Goal: Task Accomplishment & Management: Use online tool/utility

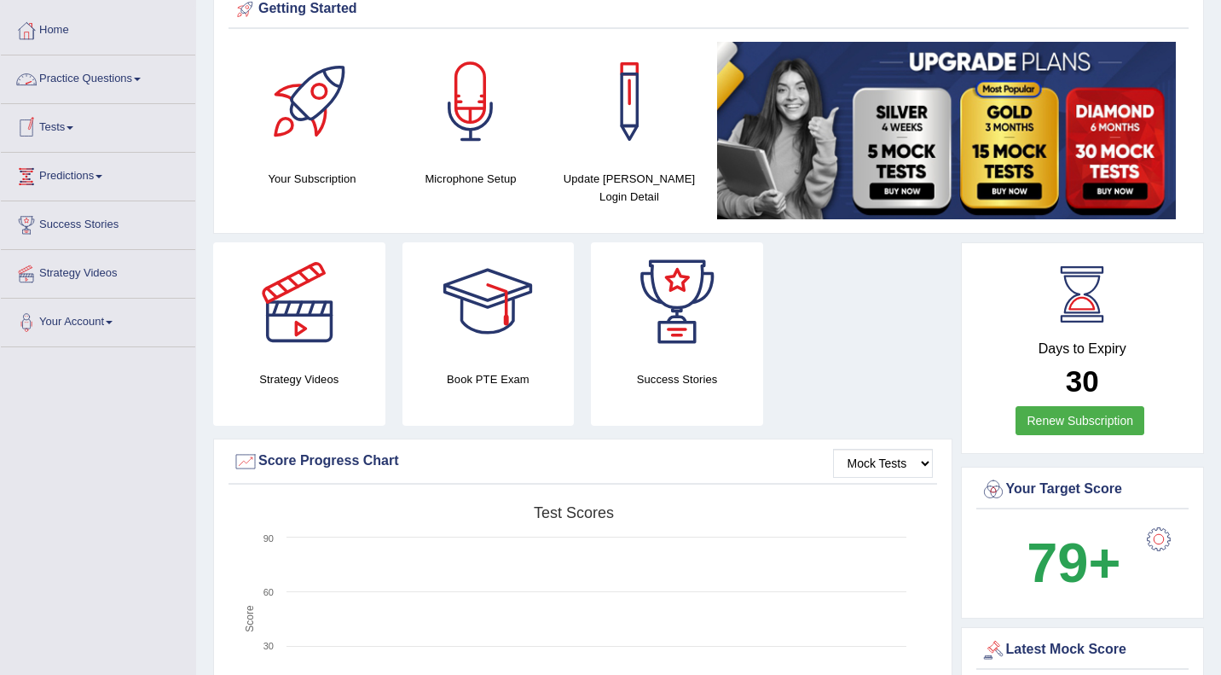
click at [105, 88] on link "Practice Questions" at bounding box center [98, 76] width 194 height 43
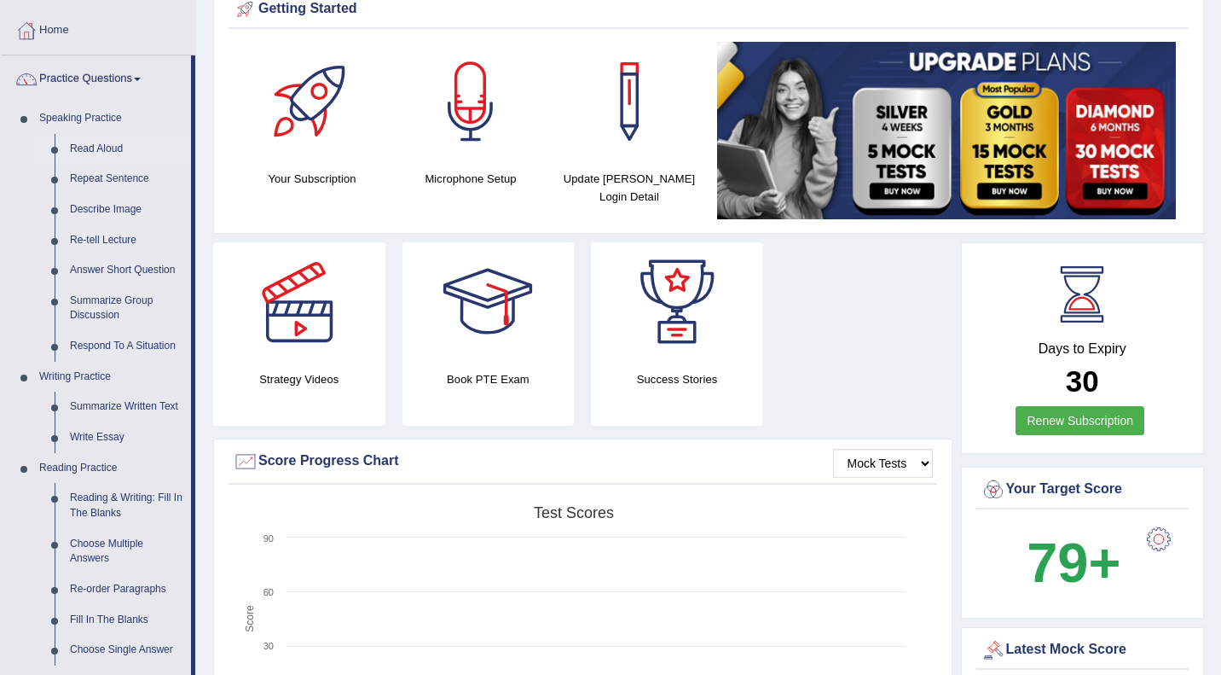
click at [94, 148] on link "Read Aloud" at bounding box center [126, 149] width 129 height 31
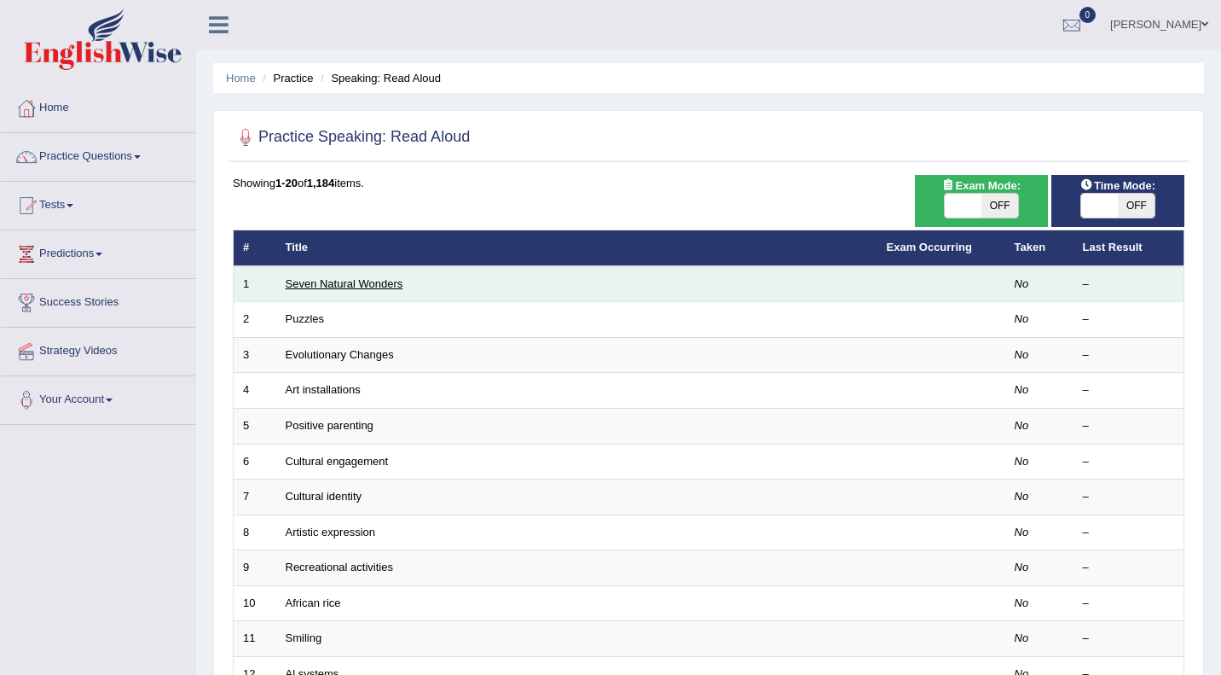
click at [349, 280] on link "Seven Natural Wonders" at bounding box center [345, 283] width 118 height 13
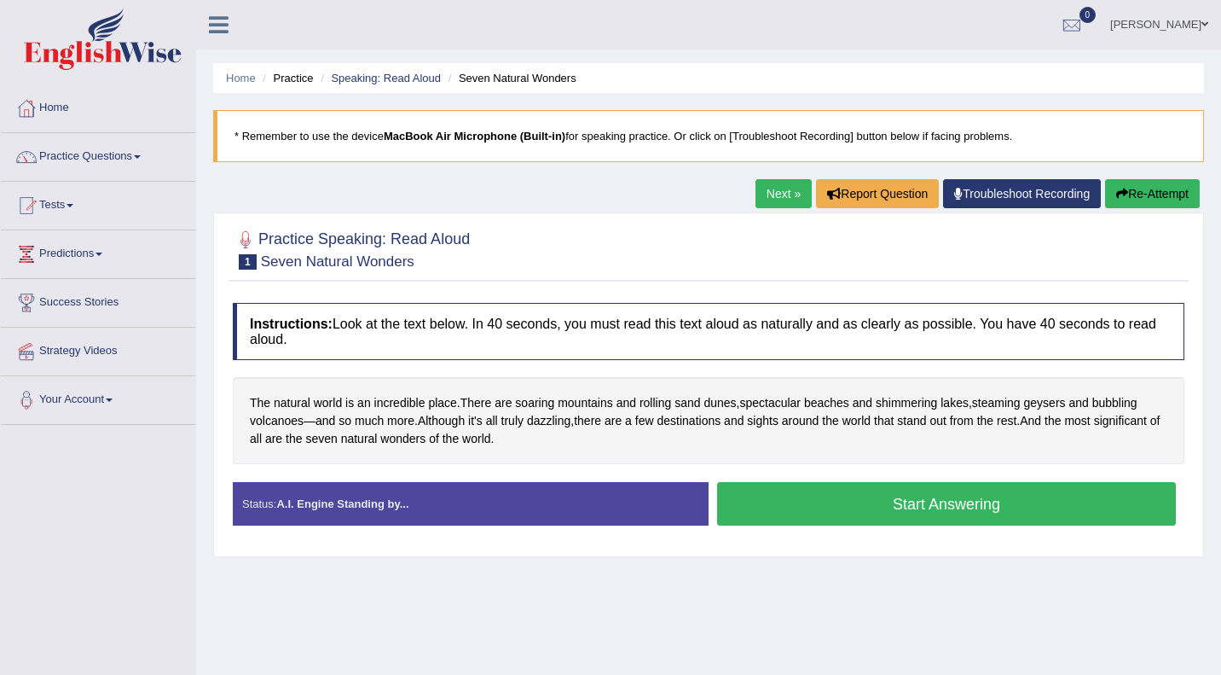
click at [945, 501] on button "Start Answering" at bounding box center [946, 503] width 459 height 43
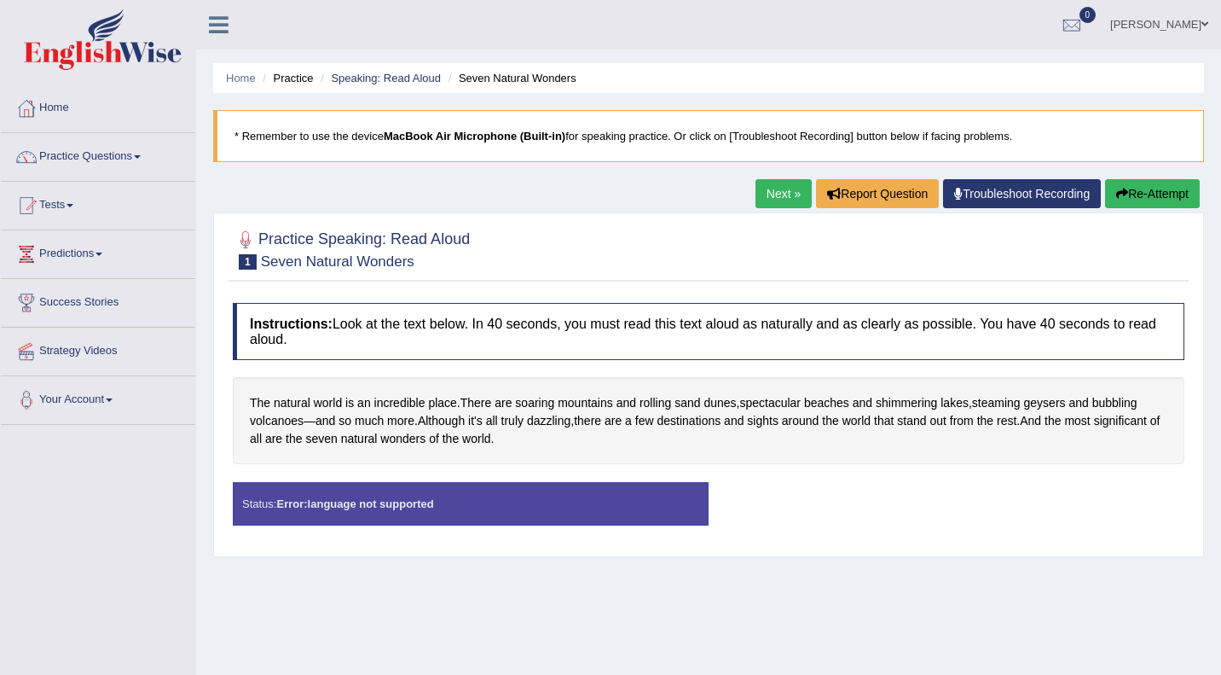
click at [1020, 188] on link "Troubleshoot Recording" at bounding box center [1022, 193] width 158 height 29
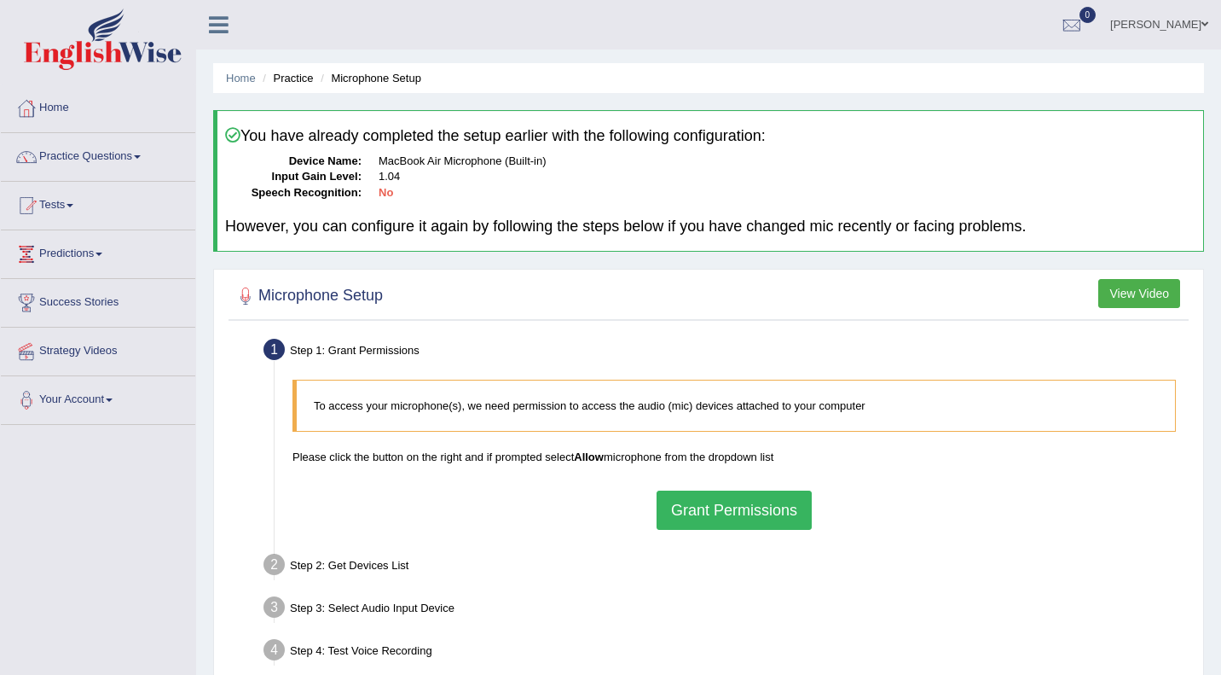
click at [755, 511] on button "Grant Permissions" at bounding box center [734, 509] width 155 height 39
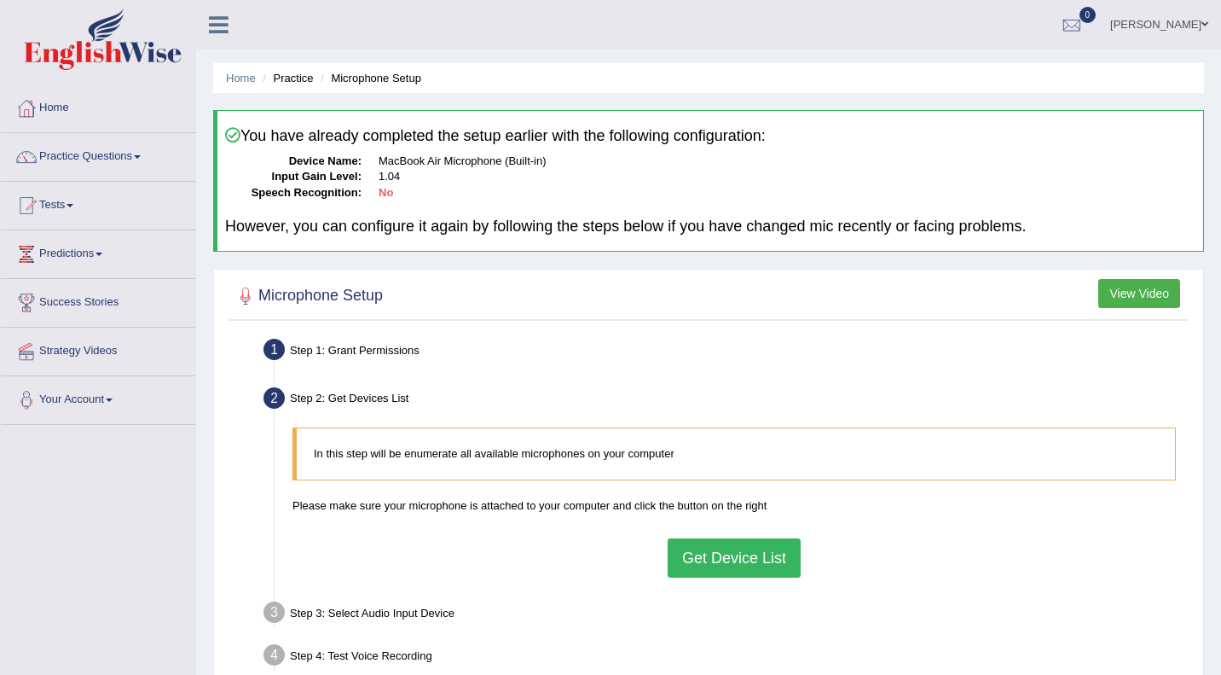
click at [741, 546] on button "Get Device List" at bounding box center [734, 557] width 133 height 39
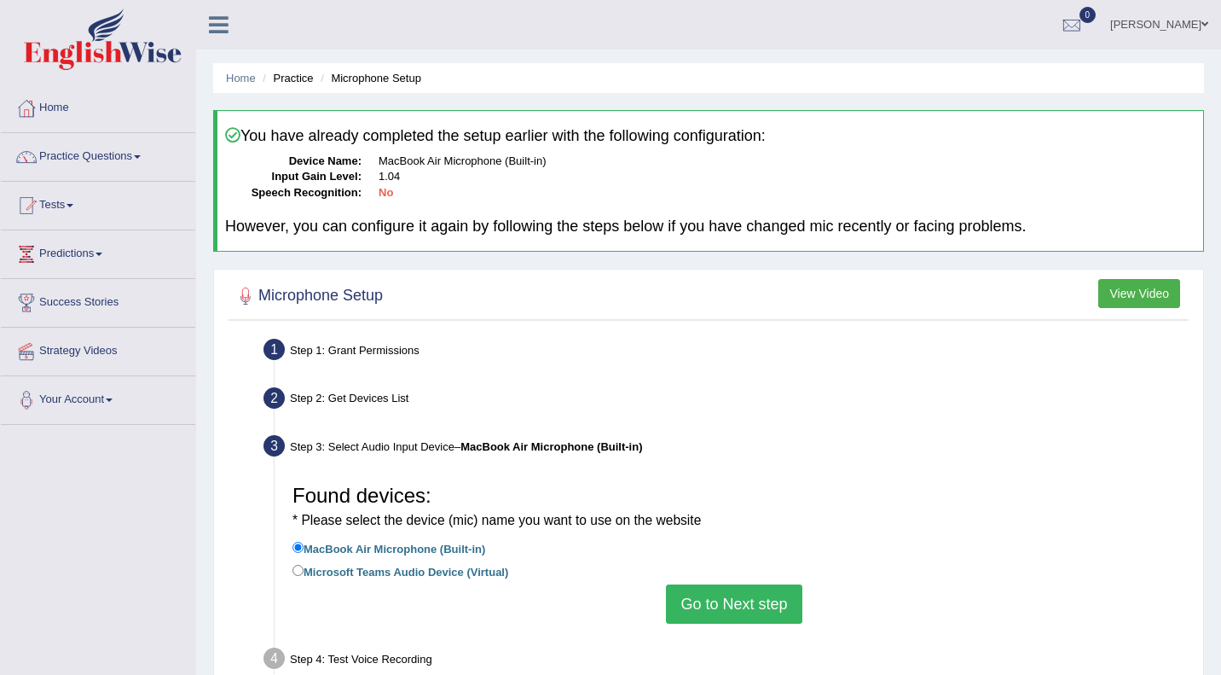
click at [727, 626] on div "Found devices: * Please select the device (mic) name you want to use on the web…" at bounding box center [734, 549] width 901 height 165
click at [738, 595] on button "Go to Next step" at bounding box center [734, 603] width 136 height 39
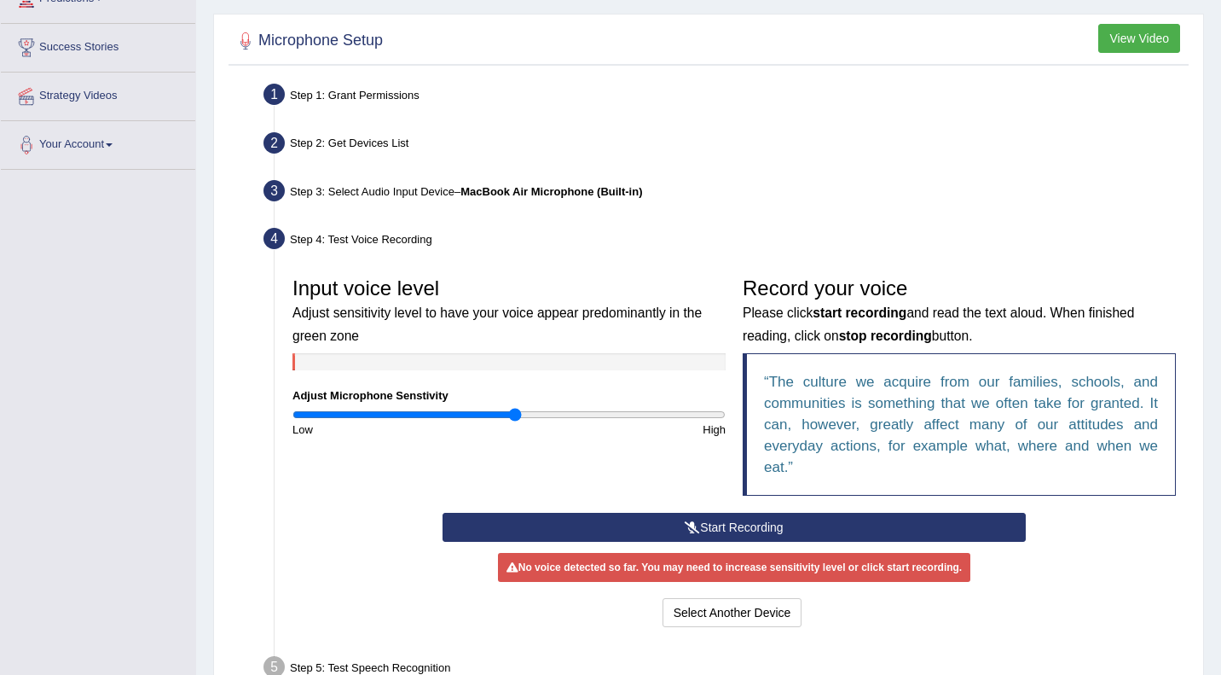
scroll to position [397, 0]
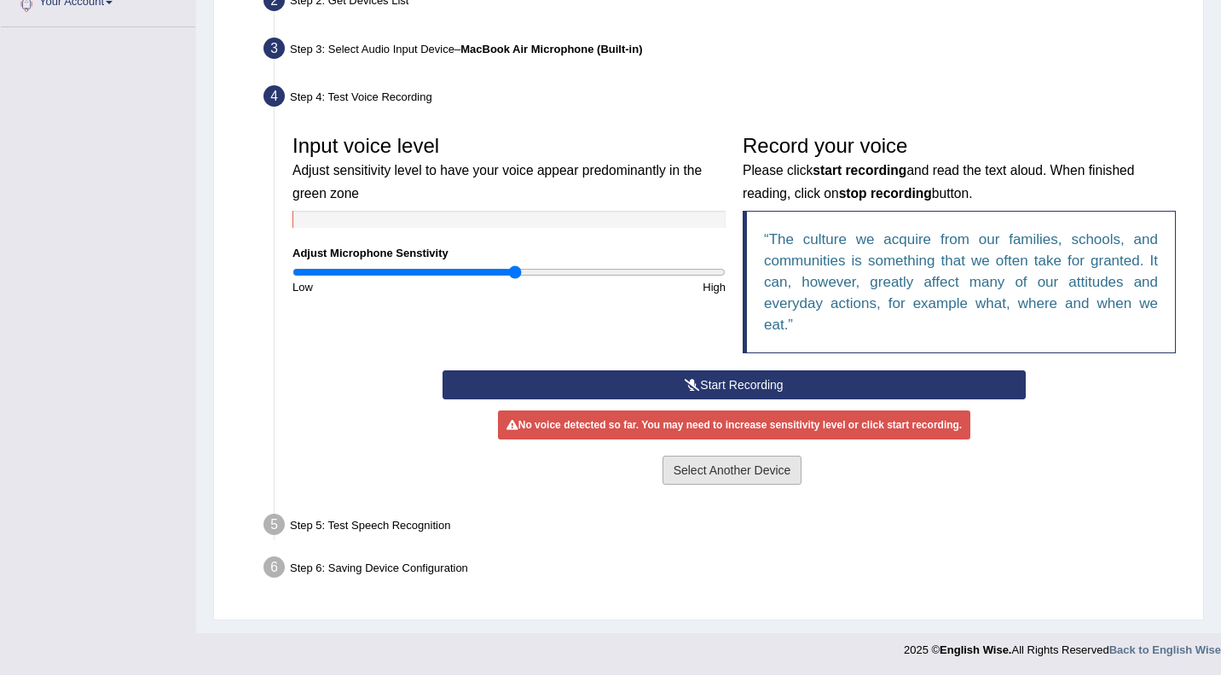
click at [758, 472] on button "Select Another Device" at bounding box center [733, 469] width 140 height 29
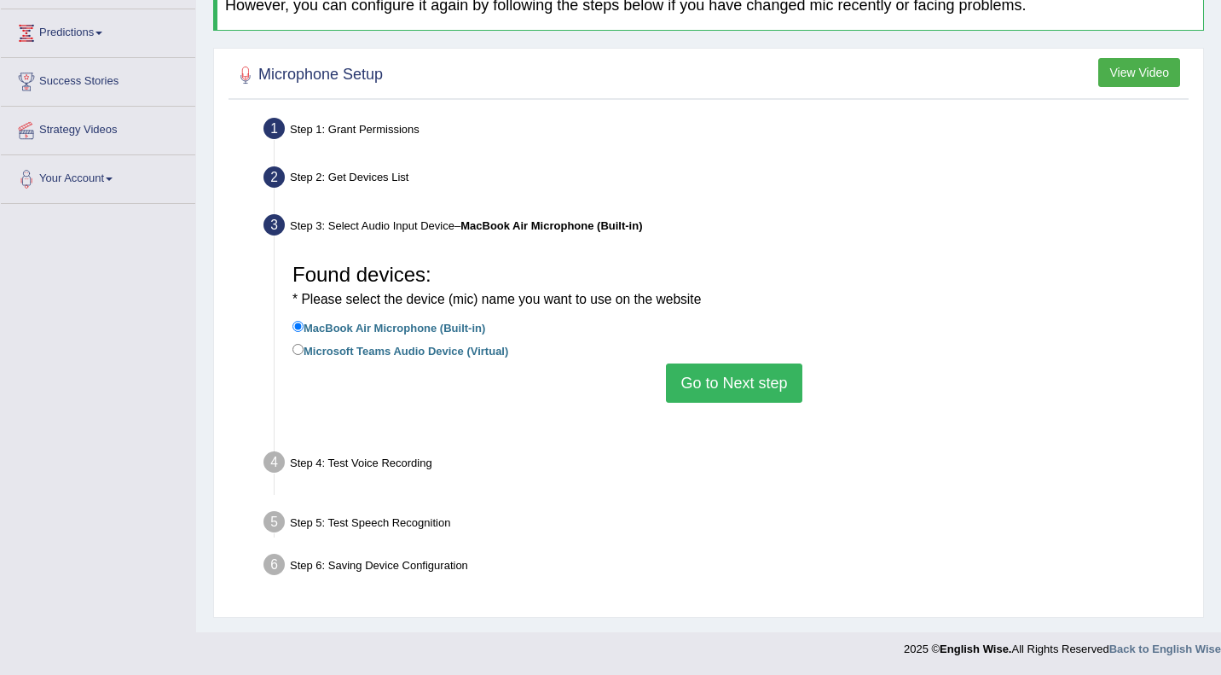
scroll to position [221, 0]
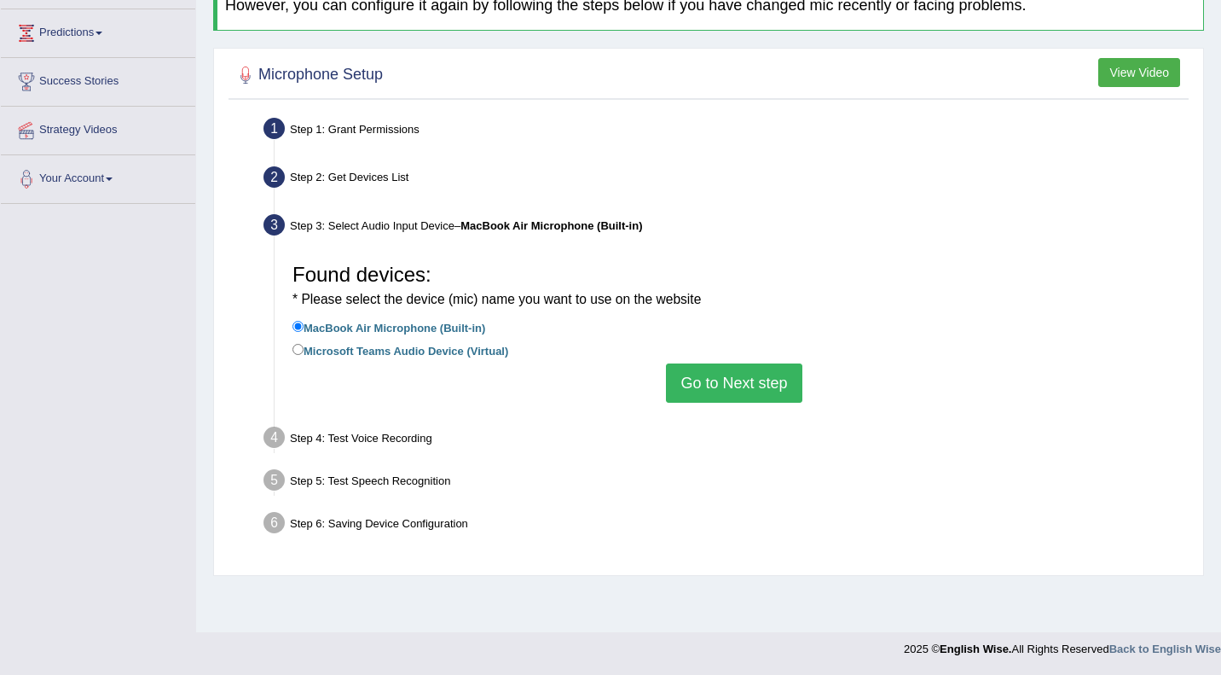
click at [766, 390] on button "Go to Next step" at bounding box center [734, 382] width 136 height 39
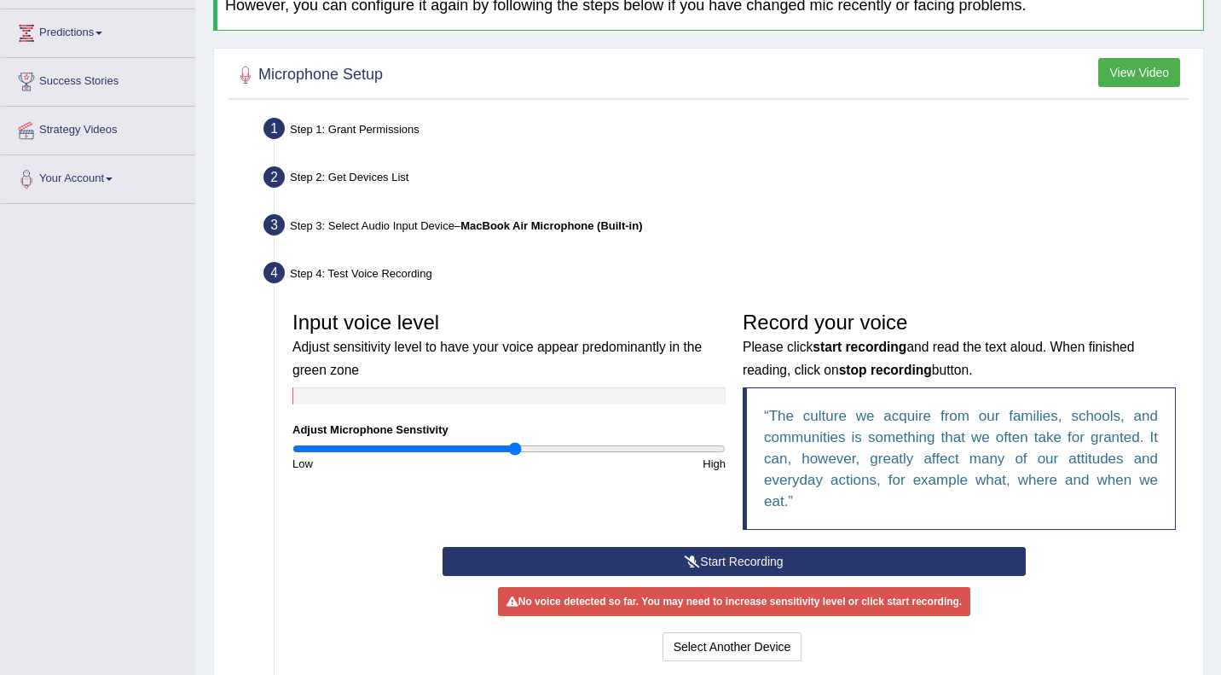
click at [712, 563] on button "Start Recording" at bounding box center [734, 561] width 583 height 29
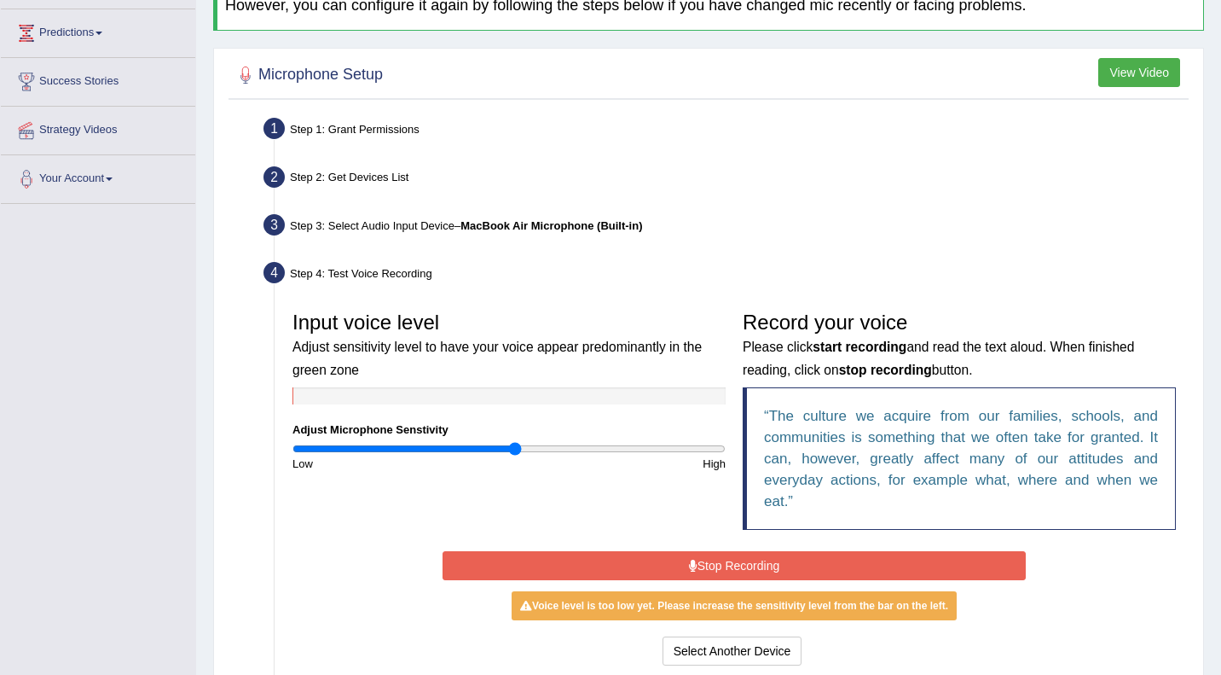
click at [712, 563] on button "Stop Recording" at bounding box center [734, 565] width 583 height 29
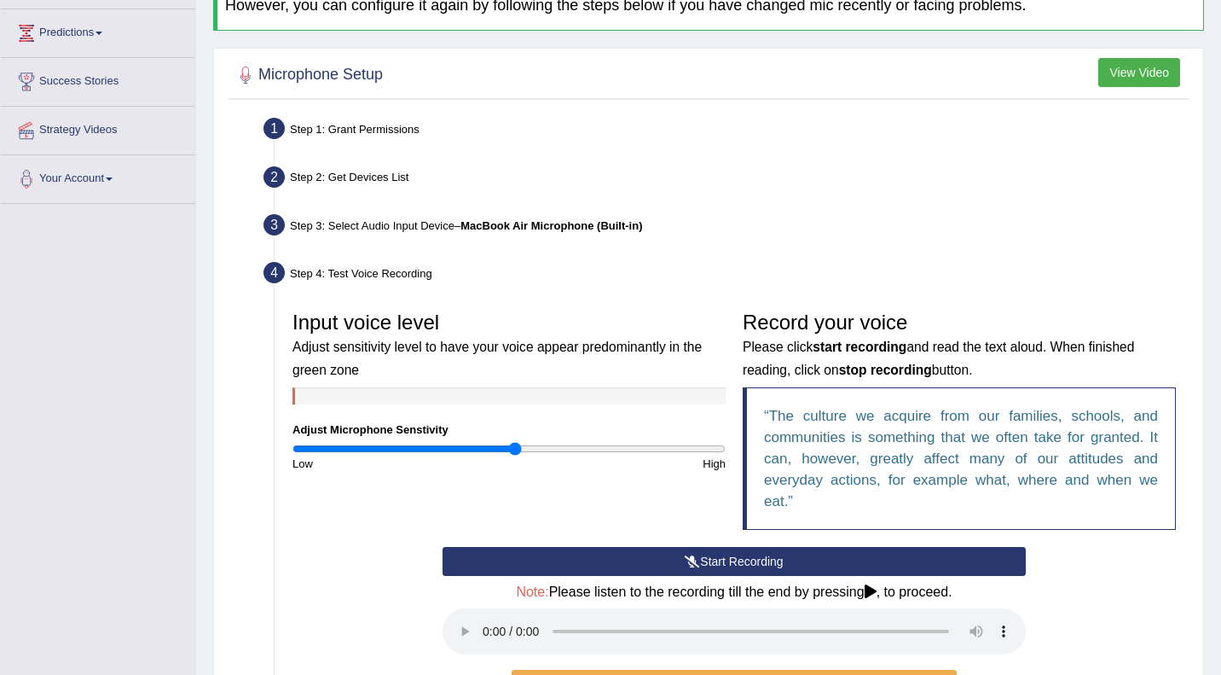
click at [877, 590] on icon at bounding box center [871, 591] width 12 height 14
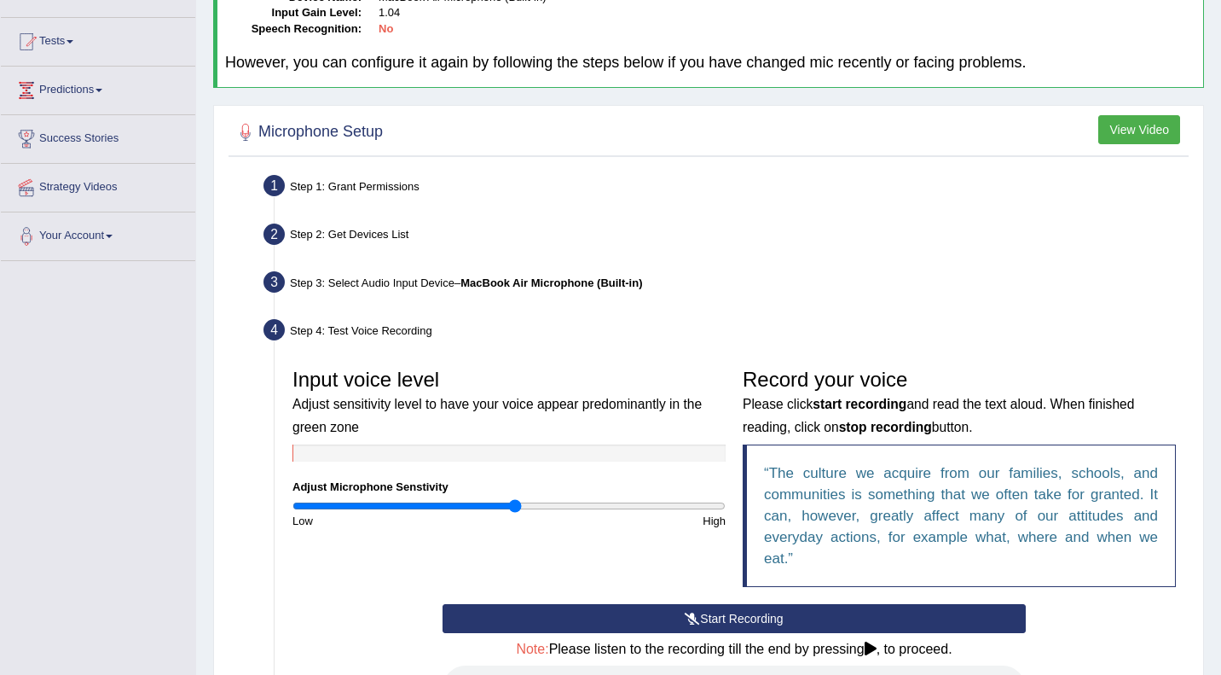
scroll to position [168, 0]
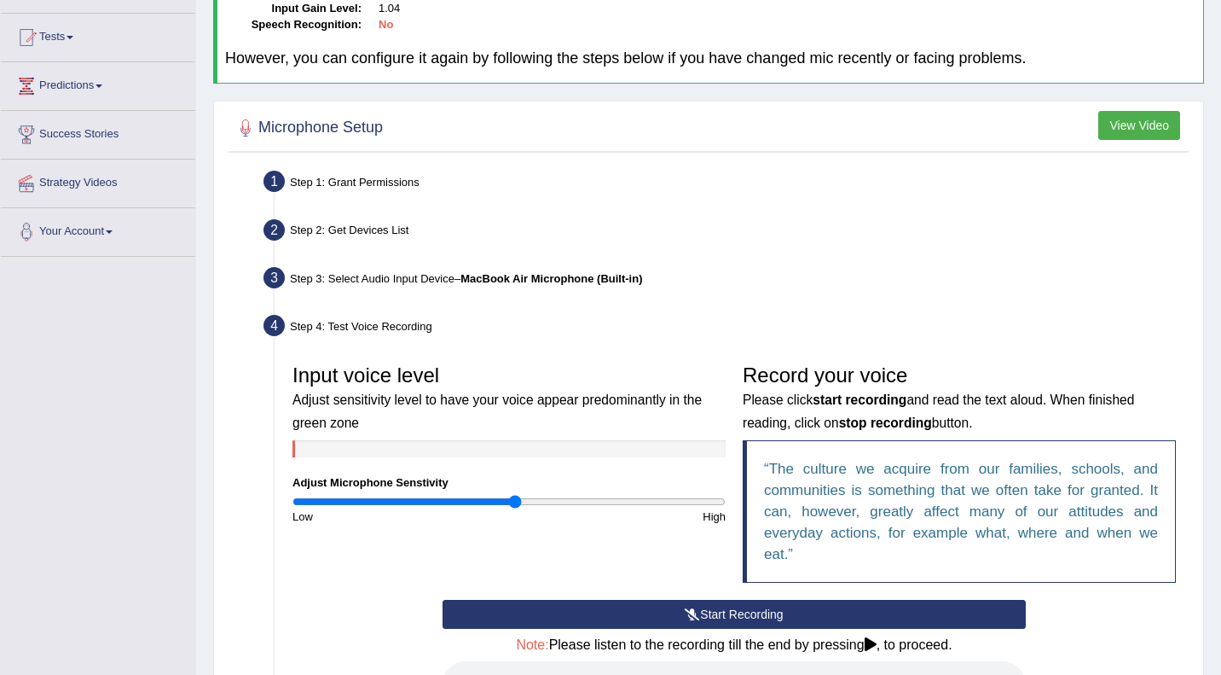
click at [745, 605] on button "Start Recording" at bounding box center [734, 614] width 583 height 29
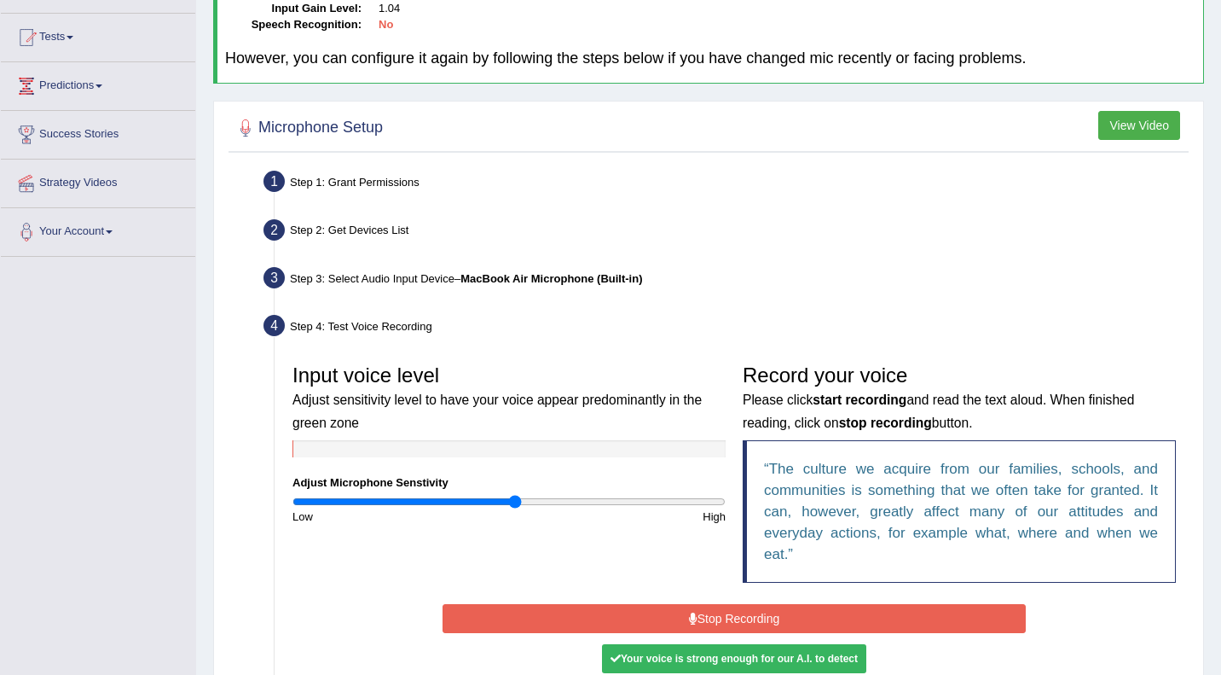
click at [745, 605] on button "Stop Recording" at bounding box center [734, 618] width 583 height 29
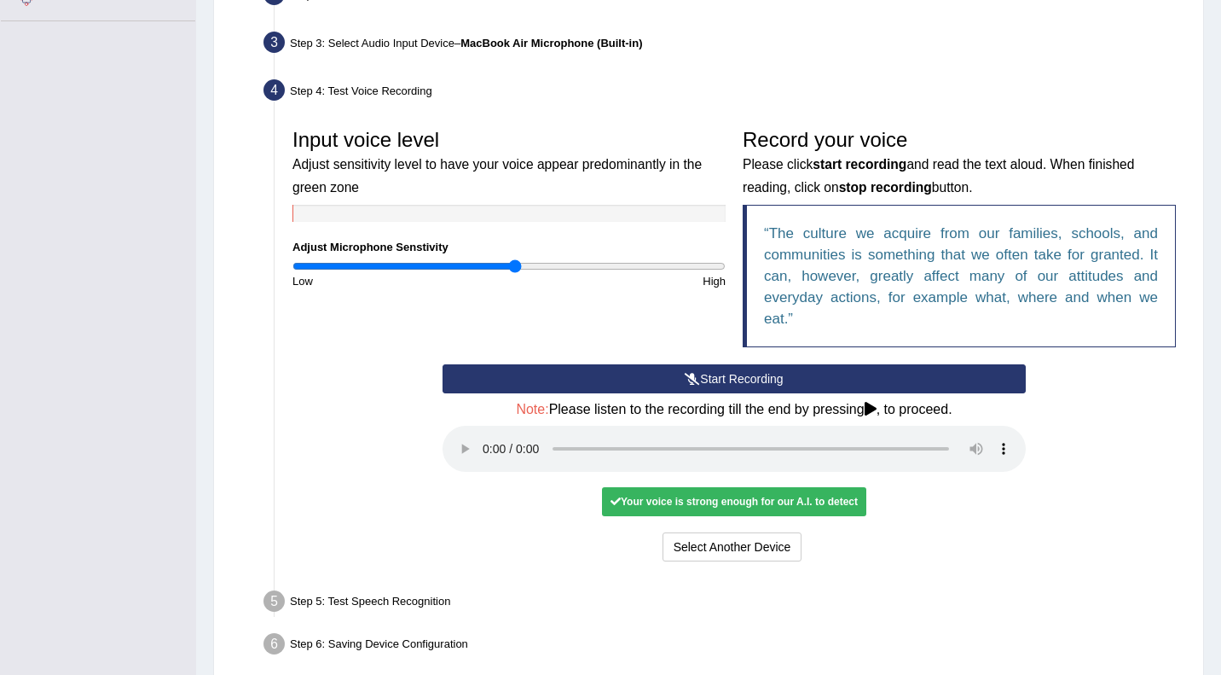
scroll to position [405, 0]
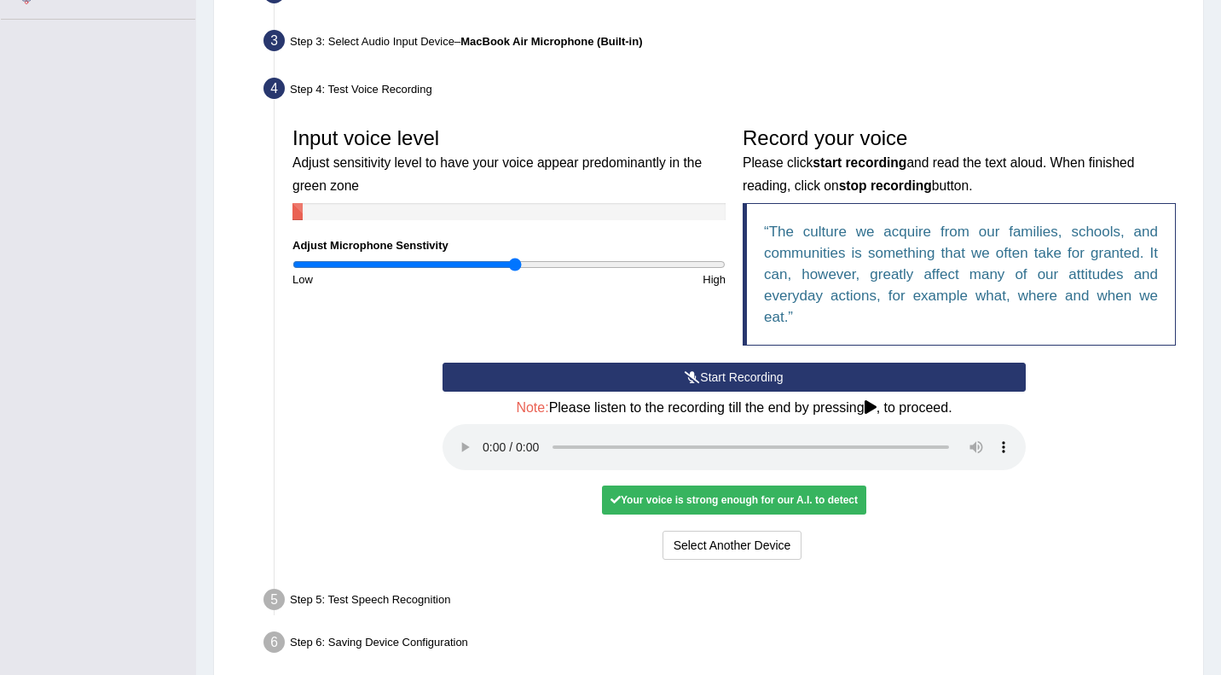
click at [781, 497] on div "Your voice is strong enough for our A.I. to detect" at bounding box center [734, 499] width 264 height 29
click at [750, 542] on button "Select Another Device" at bounding box center [733, 544] width 140 height 29
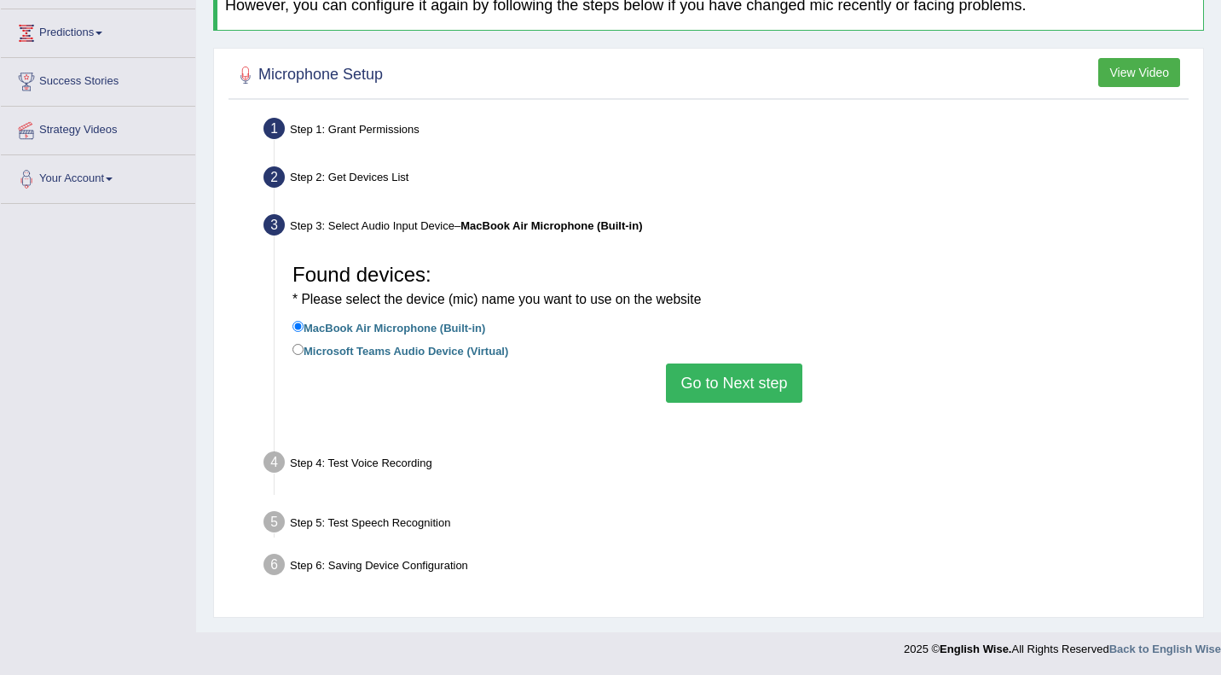
scroll to position [221, 0]
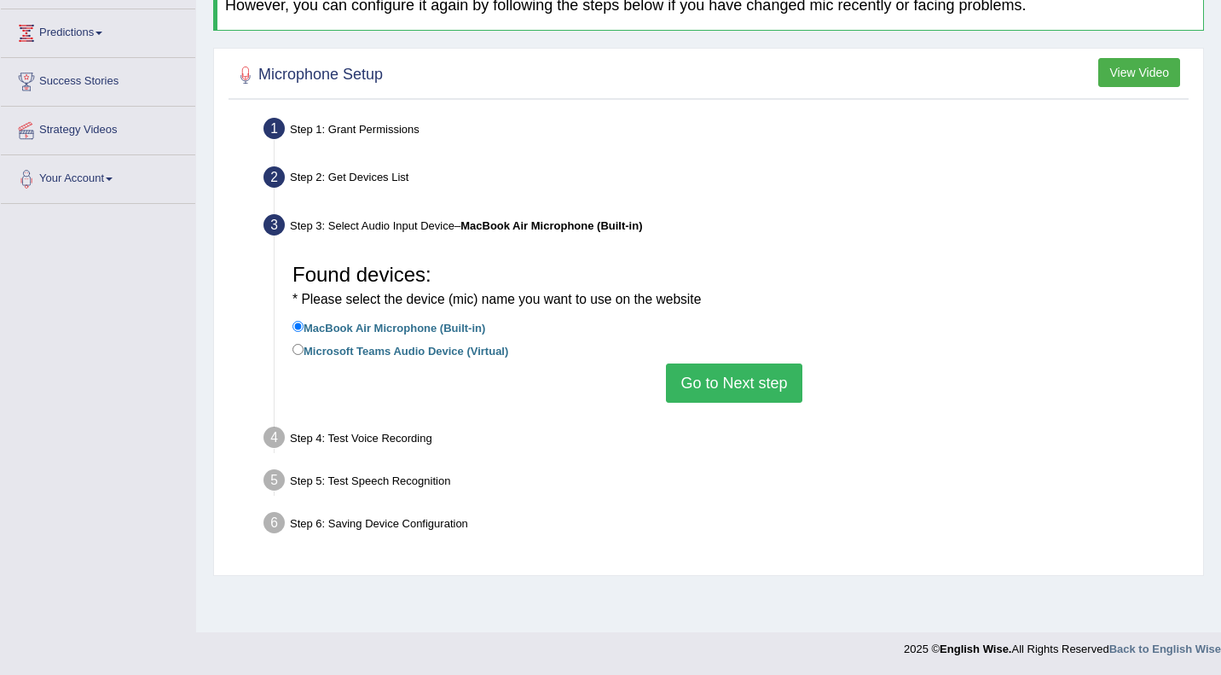
click at [421, 353] on label "Microsoft Teams Audio Device (Virtual)" at bounding box center [401, 349] width 216 height 19
click at [304, 353] on input "Microsoft Teams Audio Device (Virtual)" at bounding box center [298, 349] width 11 height 11
radio input "true"
click at [744, 396] on button "Go to Next step" at bounding box center [734, 382] width 136 height 39
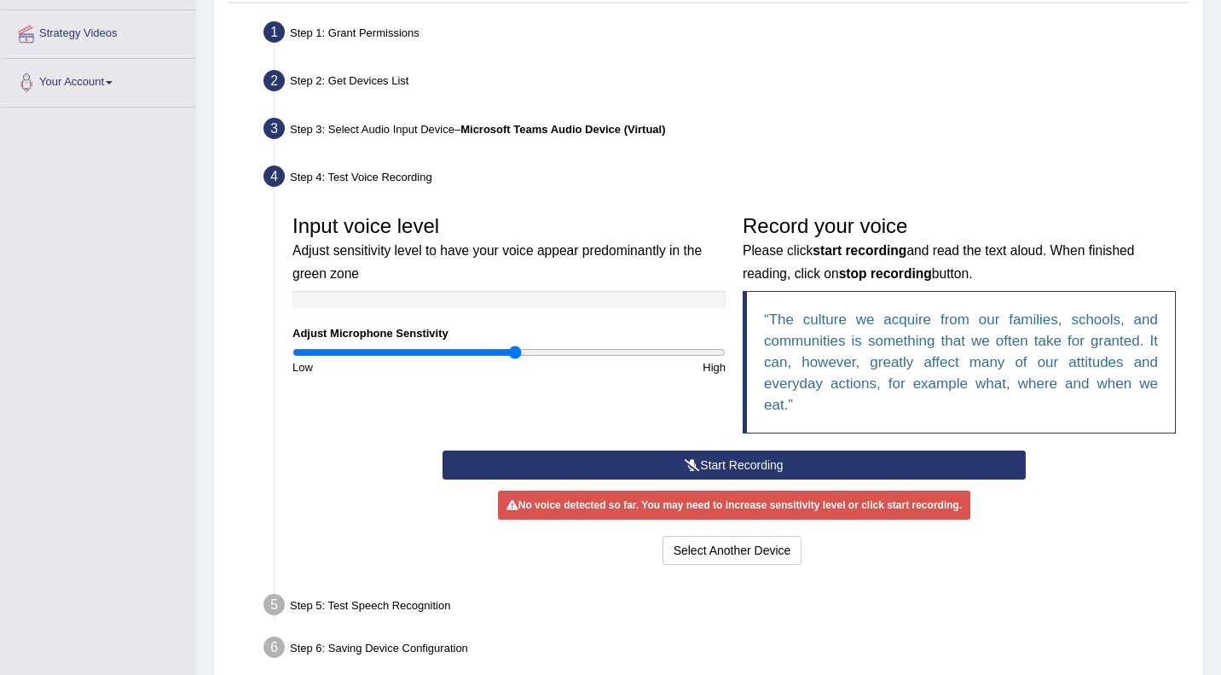
scroll to position [333, 0]
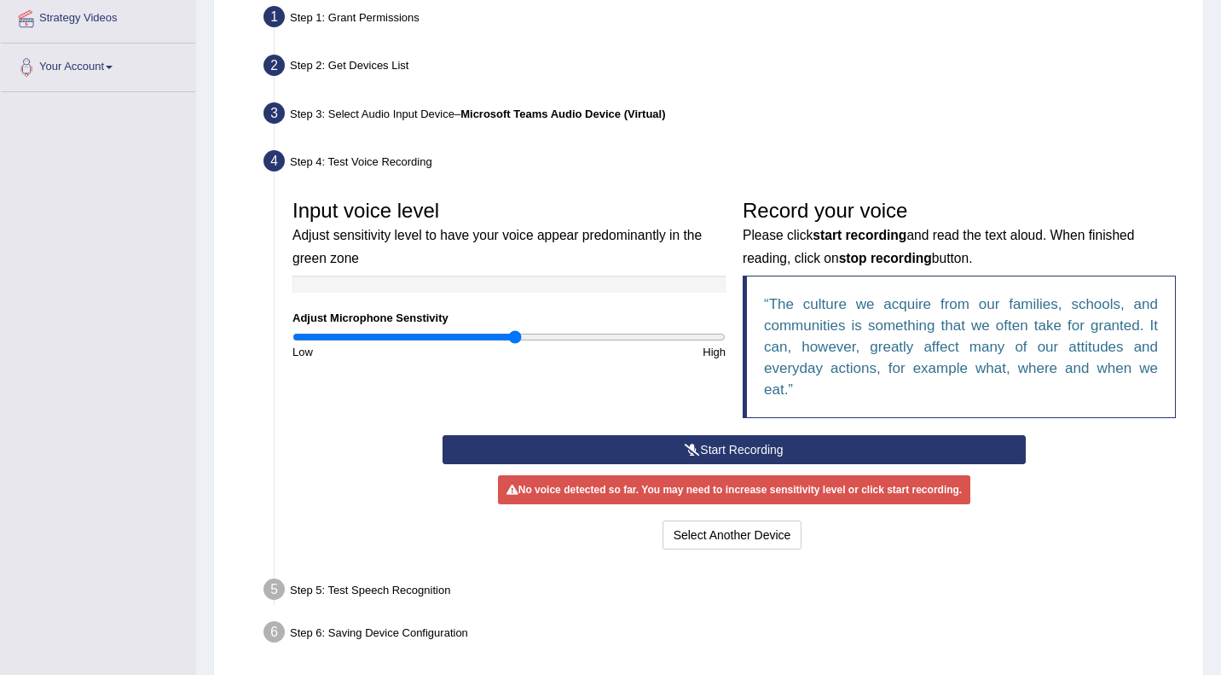
click at [730, 449] on button "Start Recording" at bounding box center [734, 449] width 583 height 29
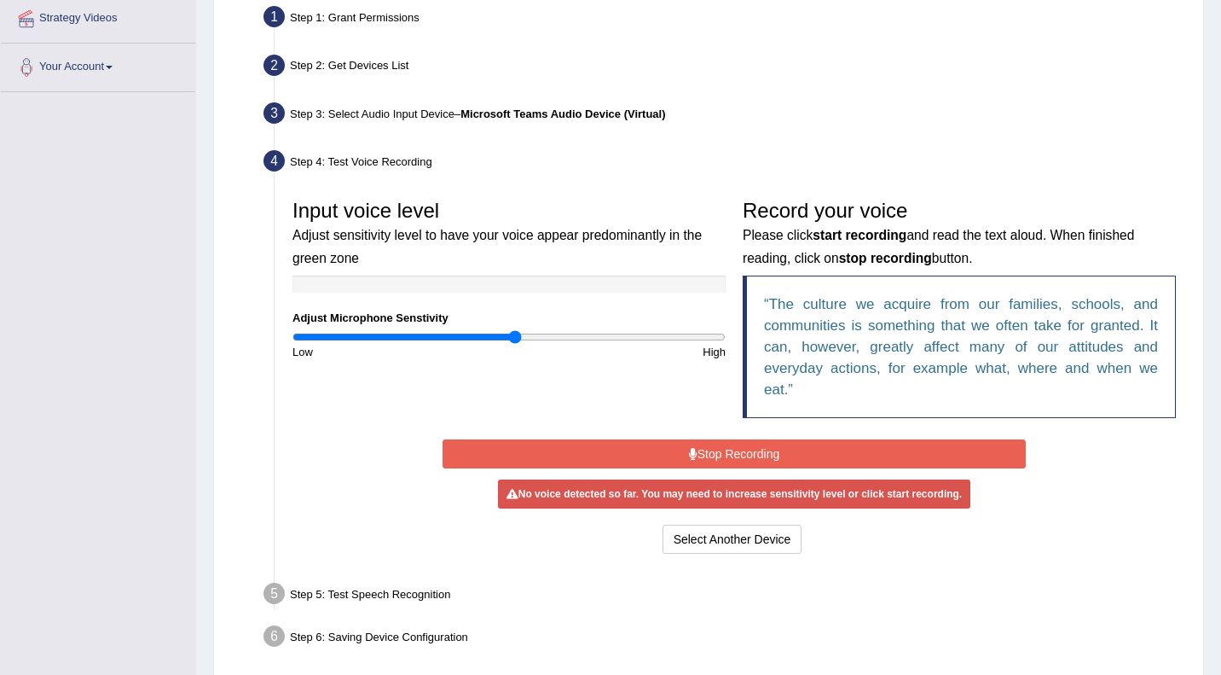
click at [730, 449] on button "Stop Recording" at bounding box center [734, 453] width 583 height 29
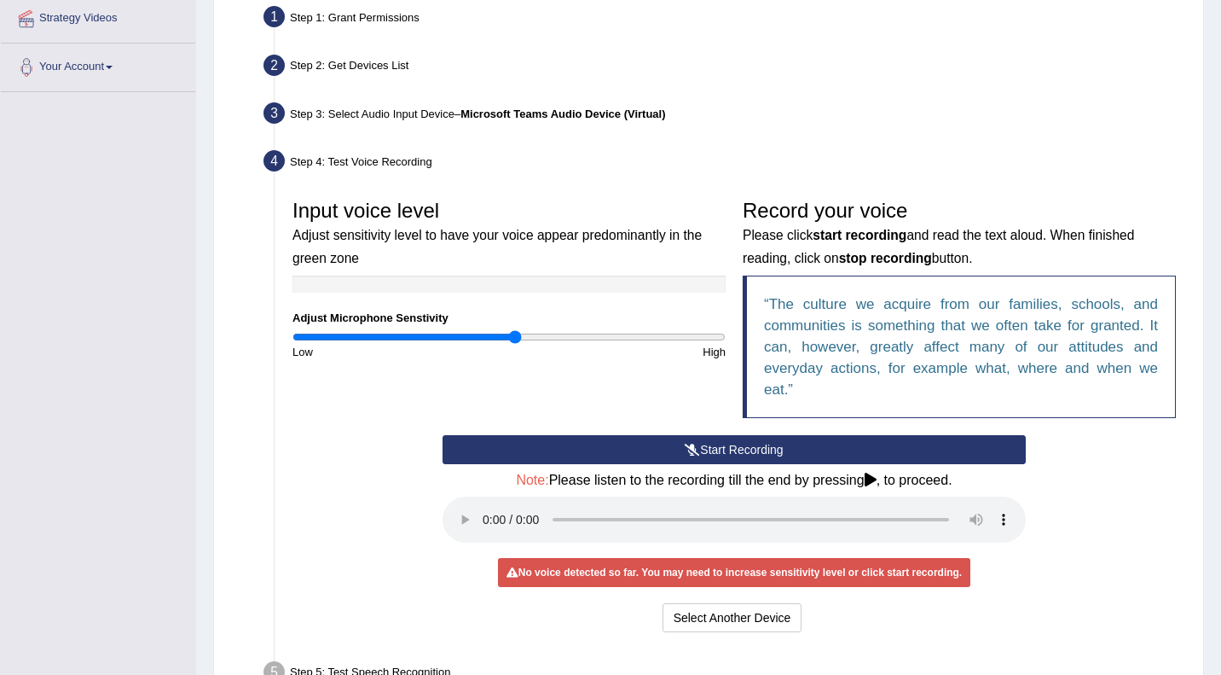
click at [721, 446] on button "Start Recording" at bounding box center [734, 449] width 583 height 29
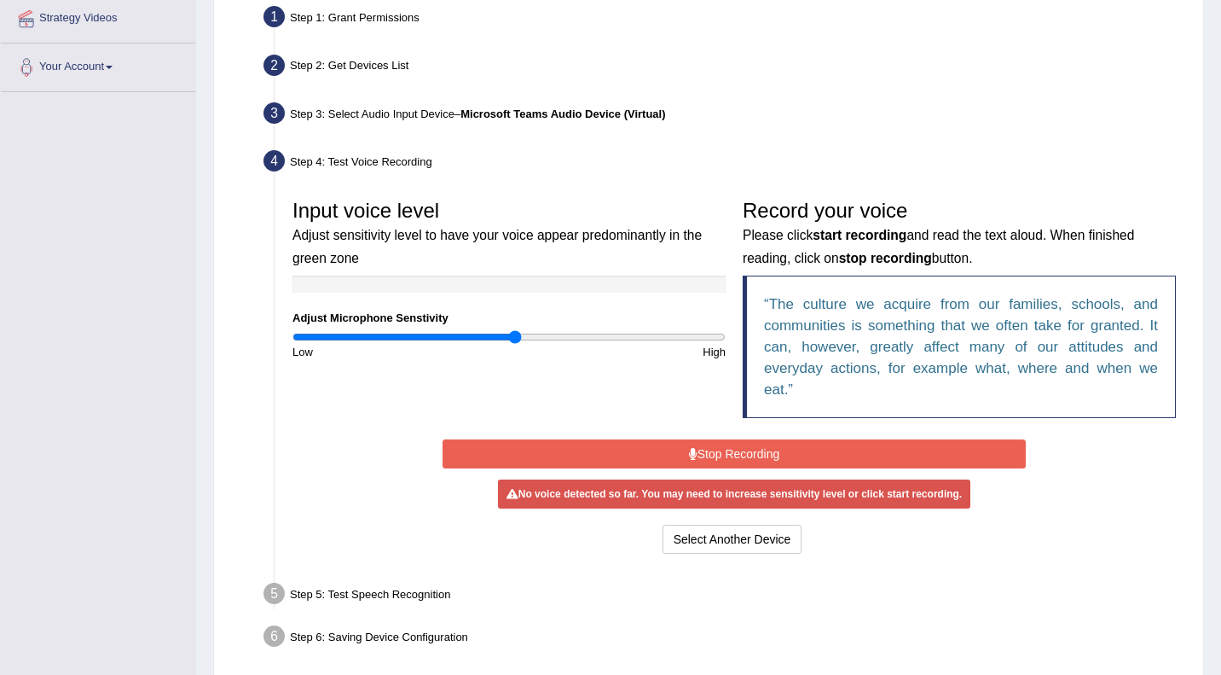
click at [721, 446] on button "Stop Recording" at bounding box center [734, 453] width 583 height 29
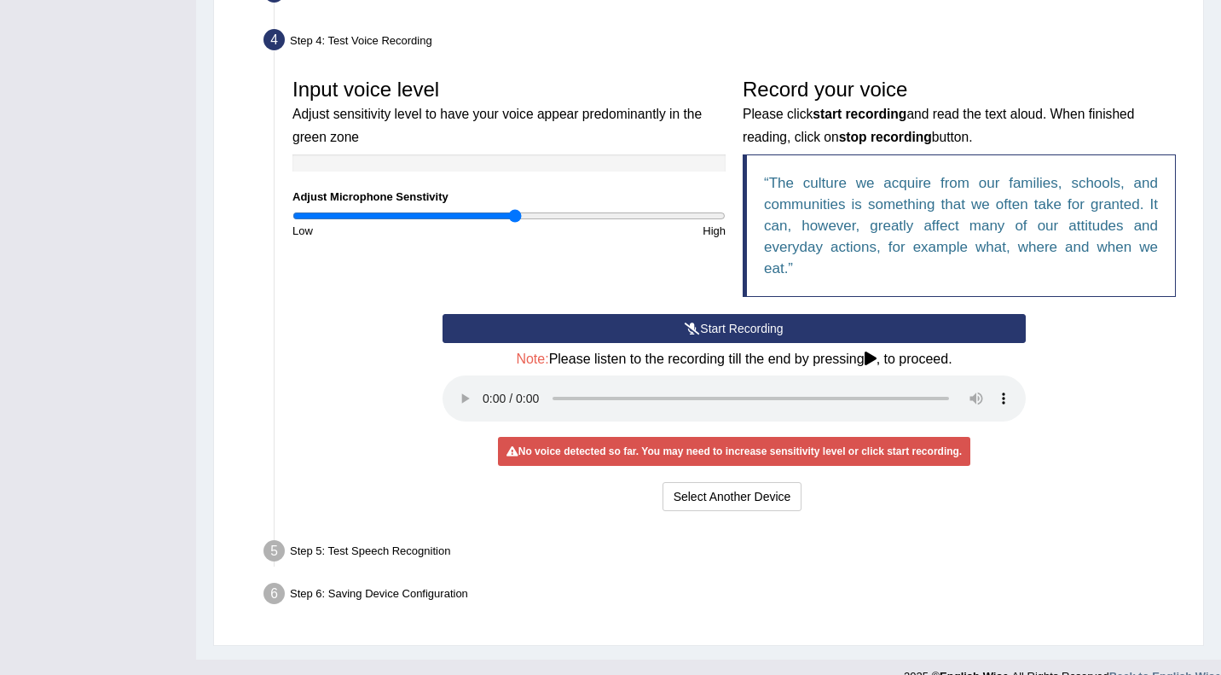
scroll to position [0, 0]
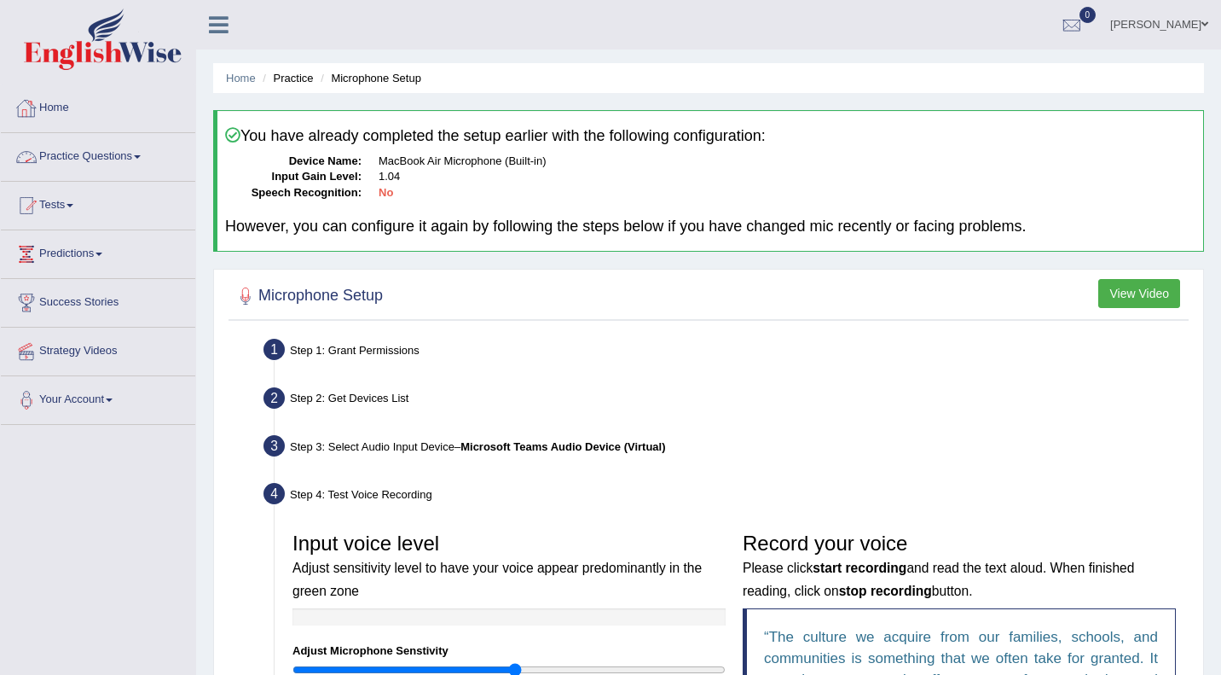
click at [62, 108] on link "Home" at bounding box center [98, 105] width 194 height 43
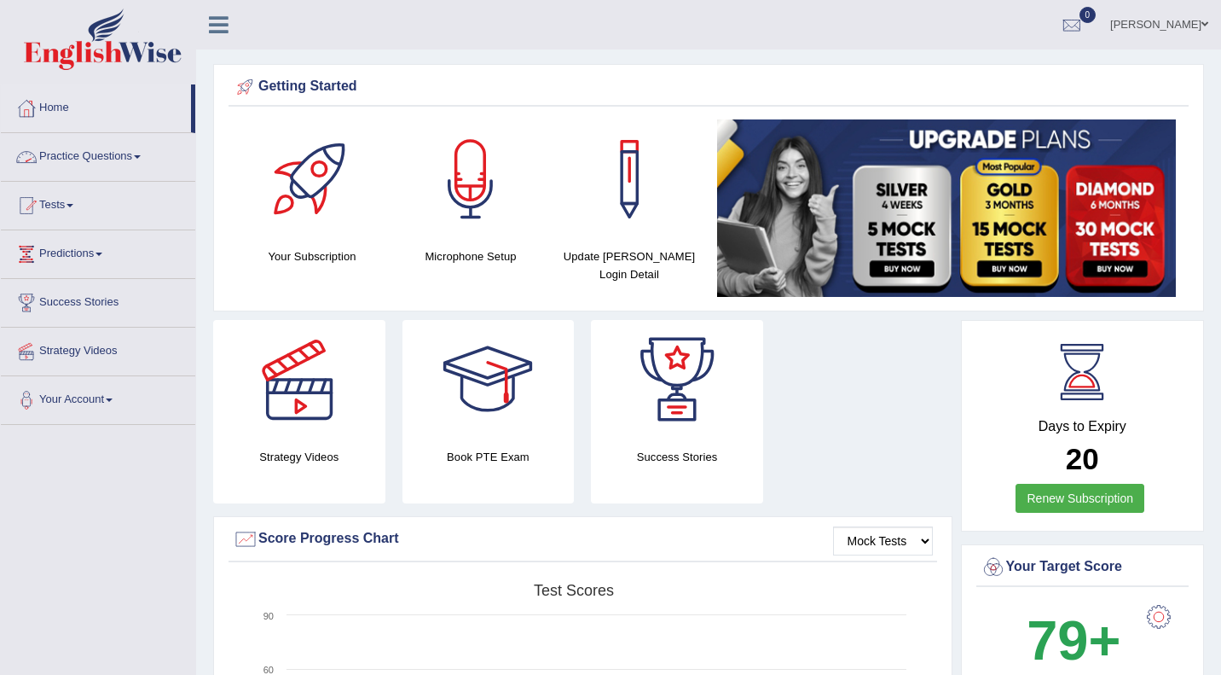
click at [97, 146] on link "Practice Questions" at bounding box center [98, 154] width 194 height 43
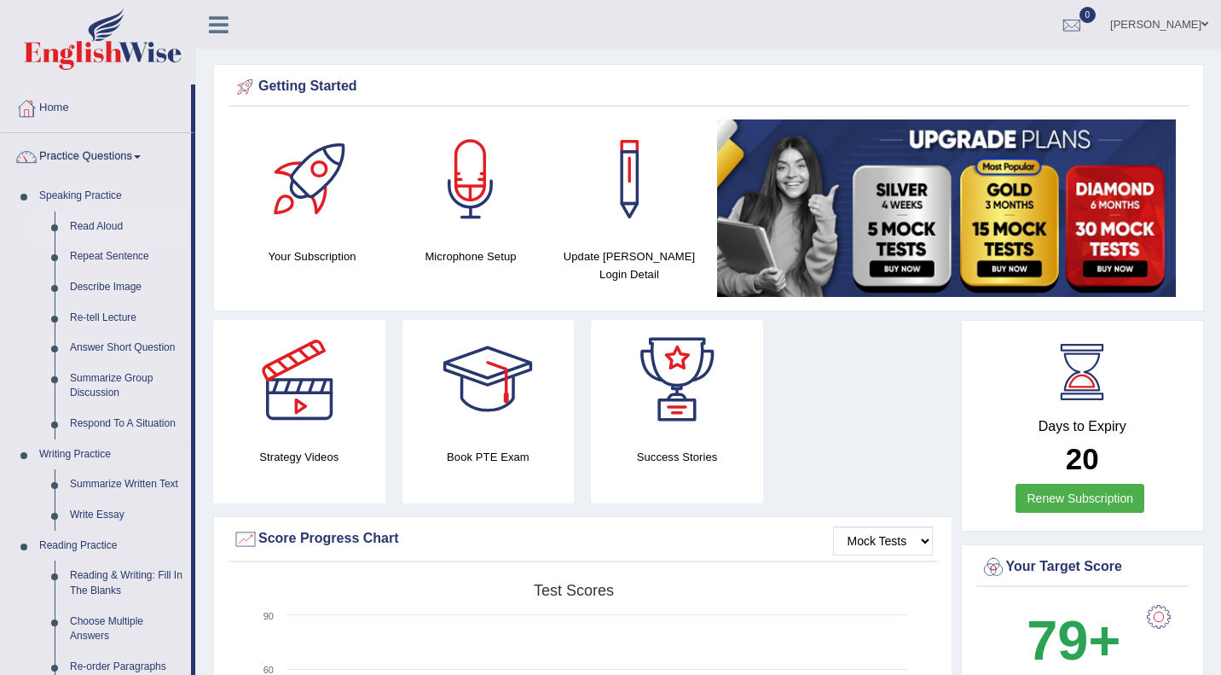
click at [96, 232] on link "Read Aloud" at bounding box center [126, 226] width 129 height 31
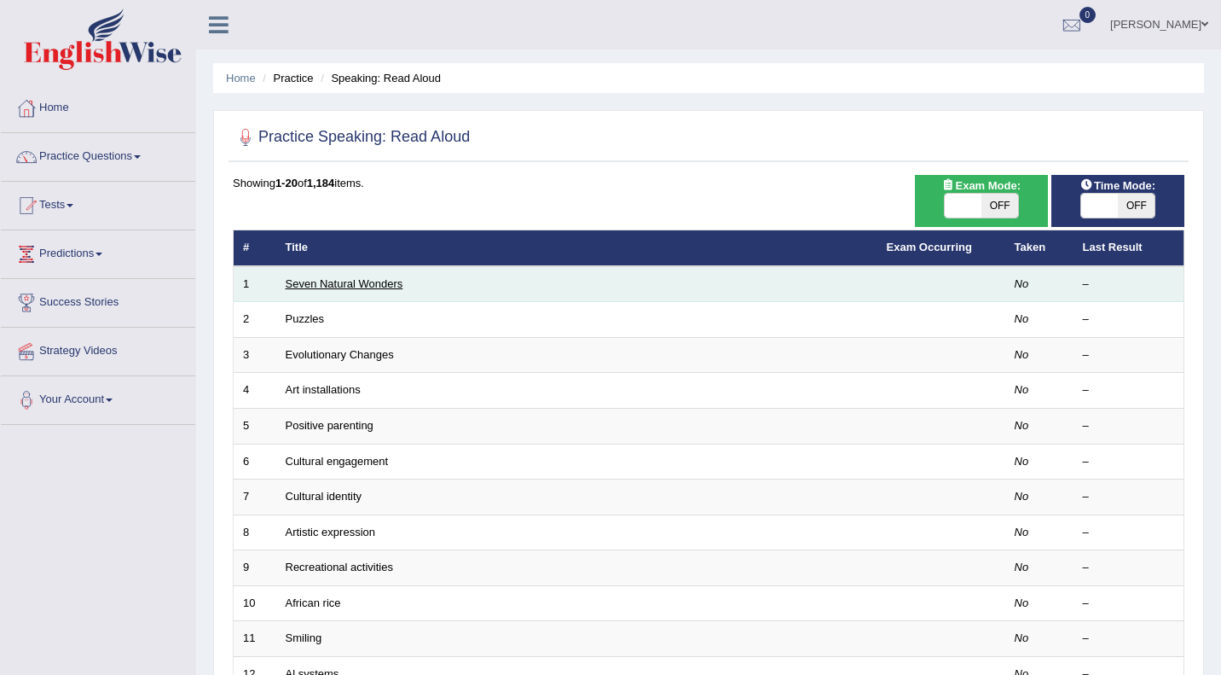
click at [329, 285] on link "Seven Natural Wonders" at bounding box center [345, 283] width 118 height 13
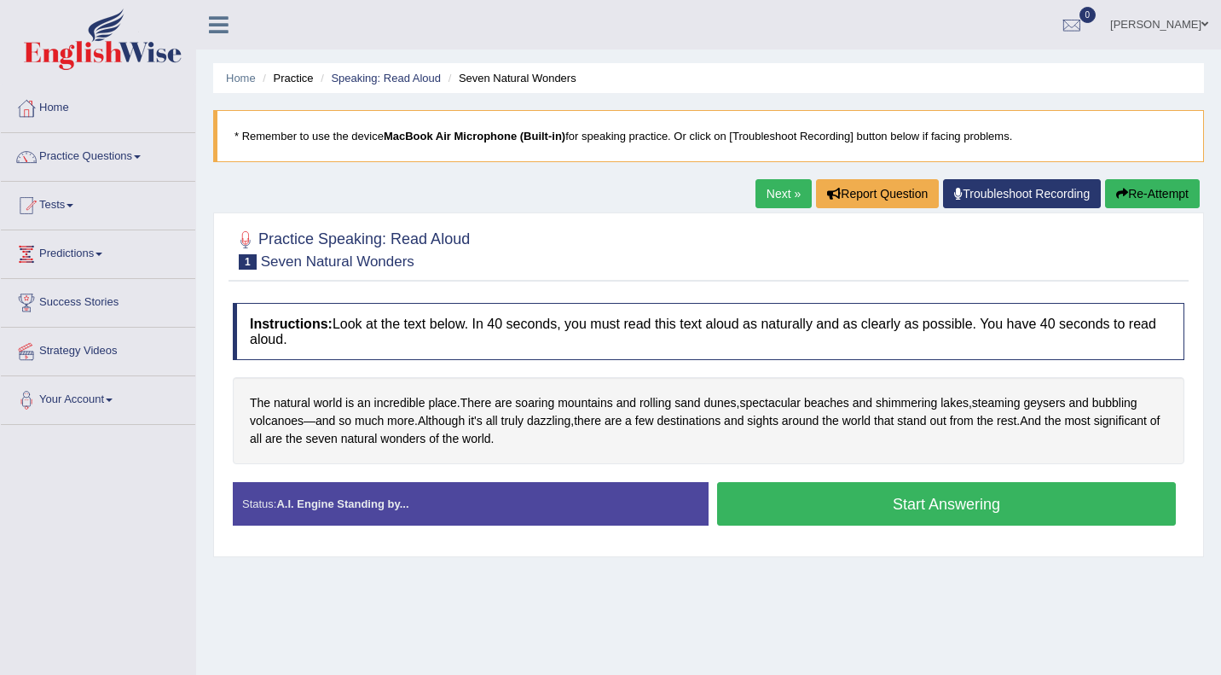
click at [889, 489] on button "Start Answering" at bounding box center [946, 503] width 459 height 43
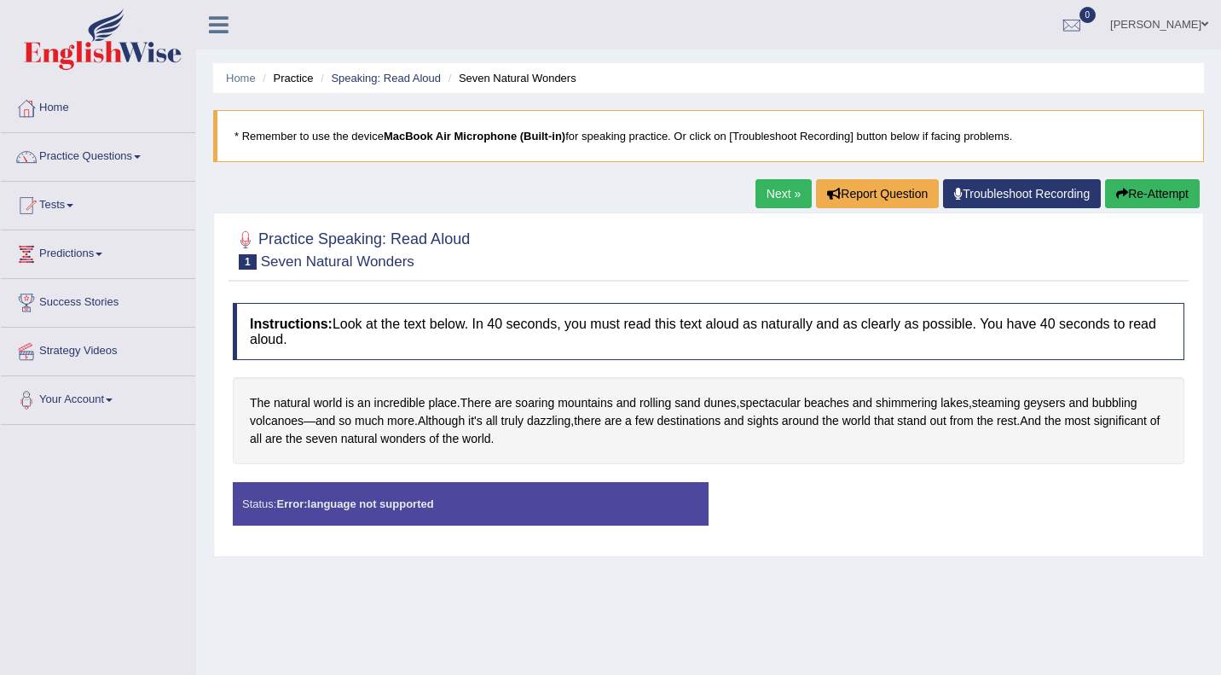
click at [1021, 192] on link "Troubleshoot Recording" at bounding box center [1022, 193] width 158 height 29
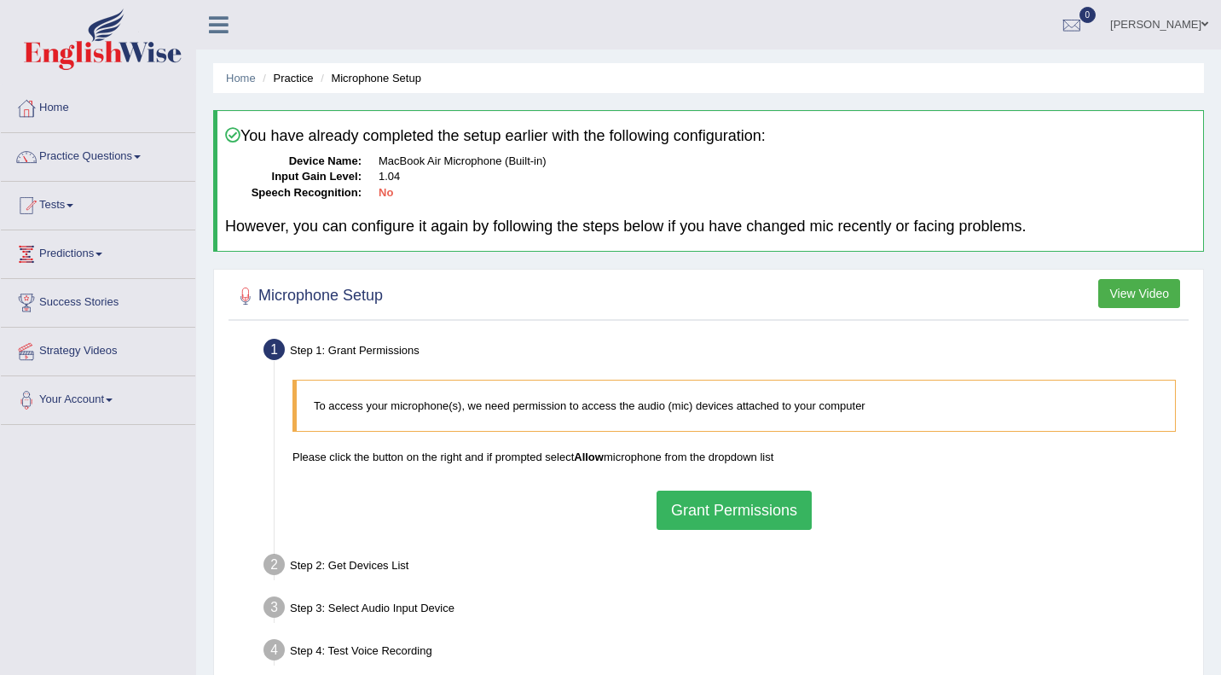
click at [735, 511] on button "Grant Permissions" at bounding box center [734, 509] width 155 height 39
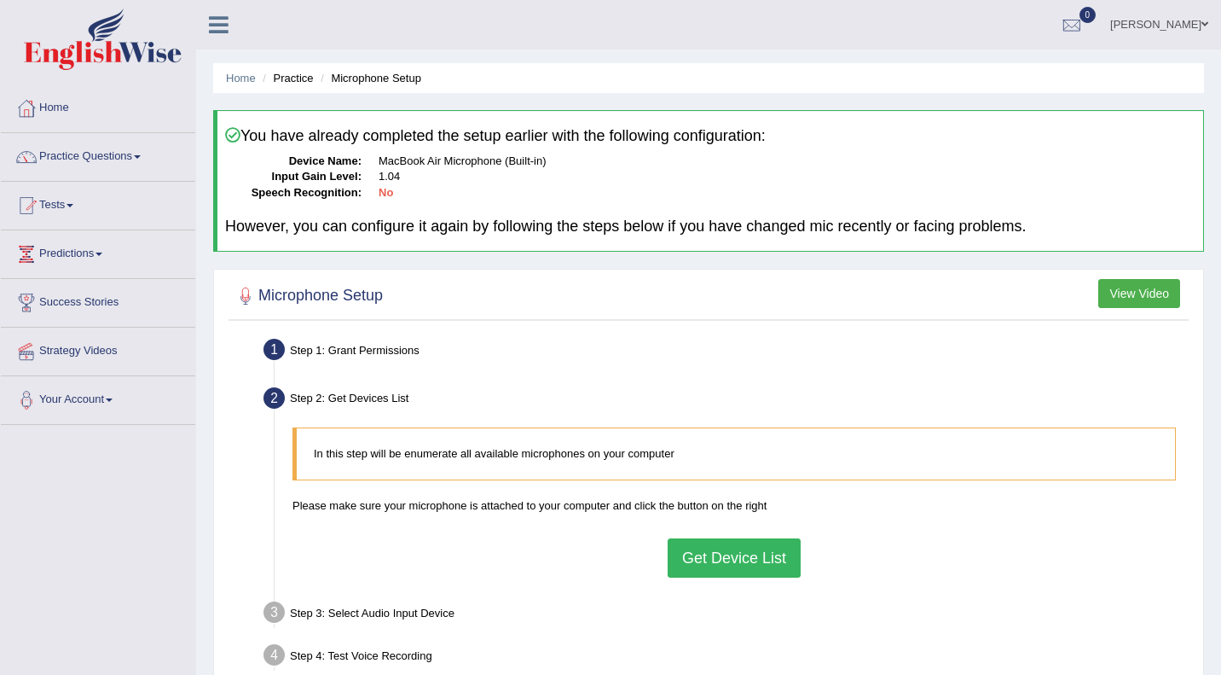
click at [716, 565] on button "Get Device List" at bounding box center [734, 557] width 133 height 39
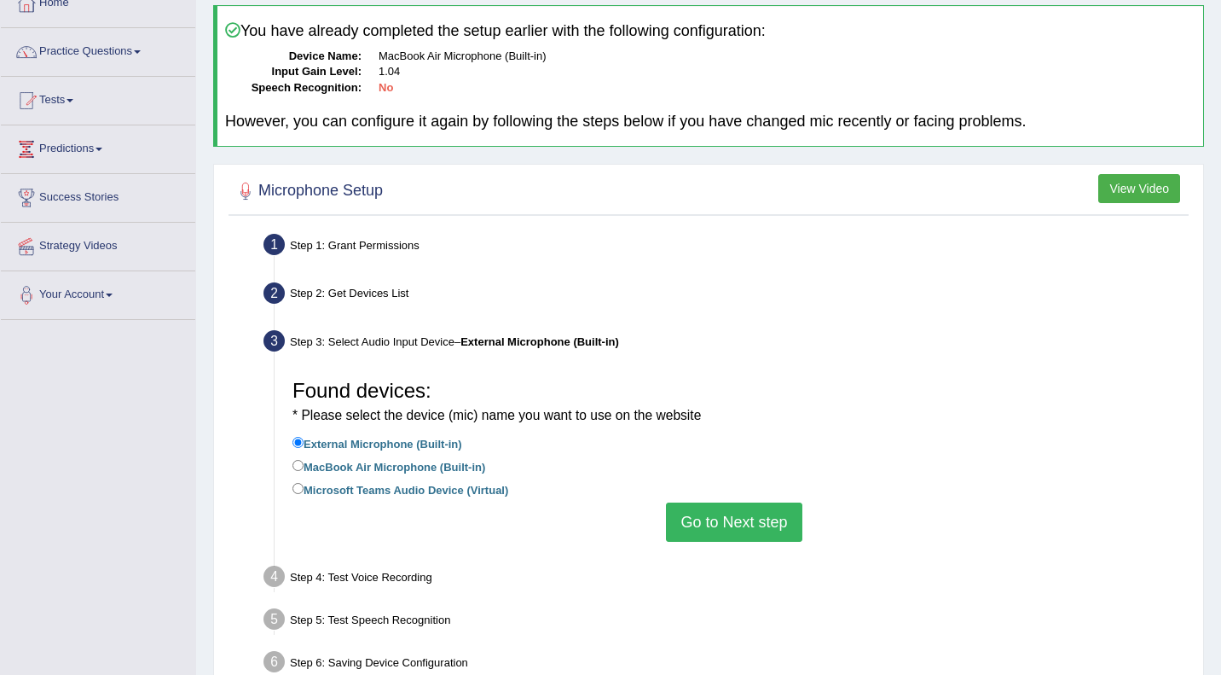
scroll to position [109, 0]
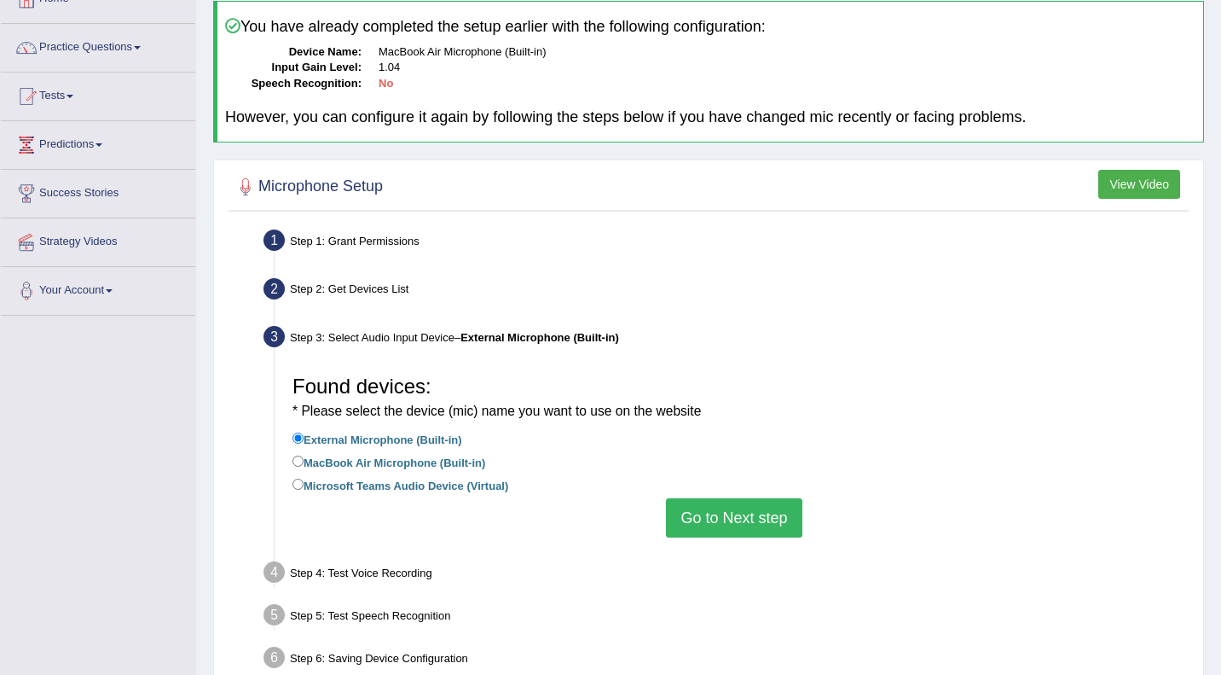
click at [722, 529] on button "Go to Next step" at bounding box center [734, 517] width 136 height 39
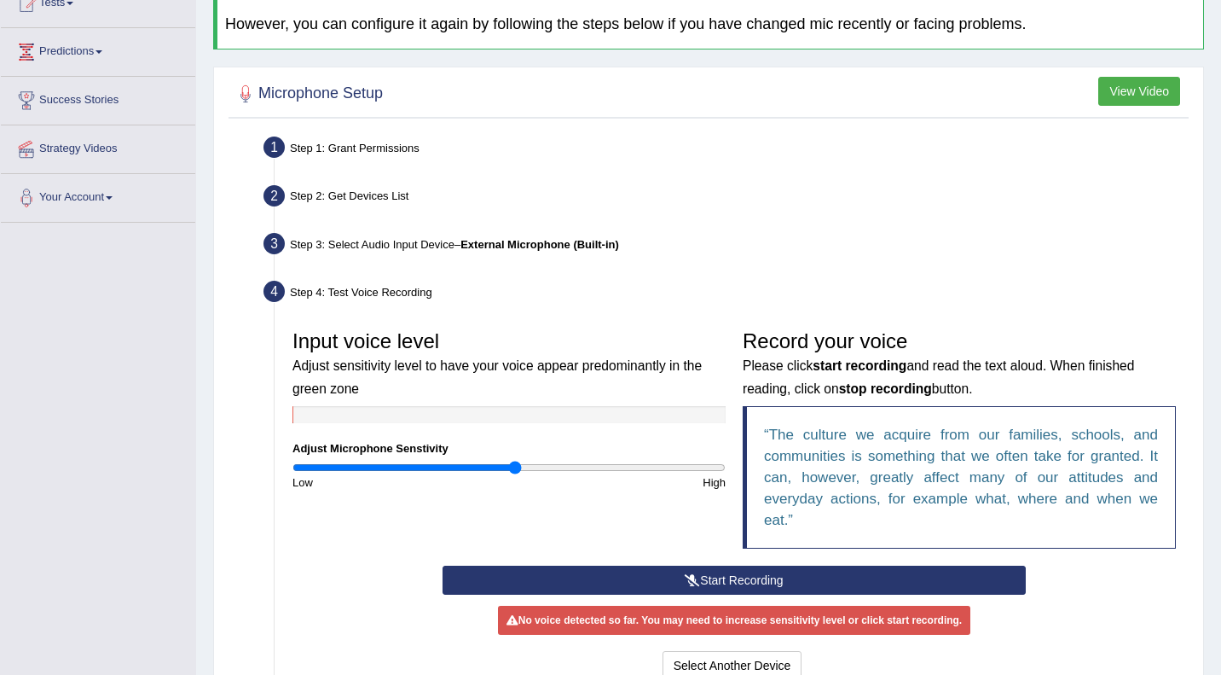
scroll to position [211, 0]
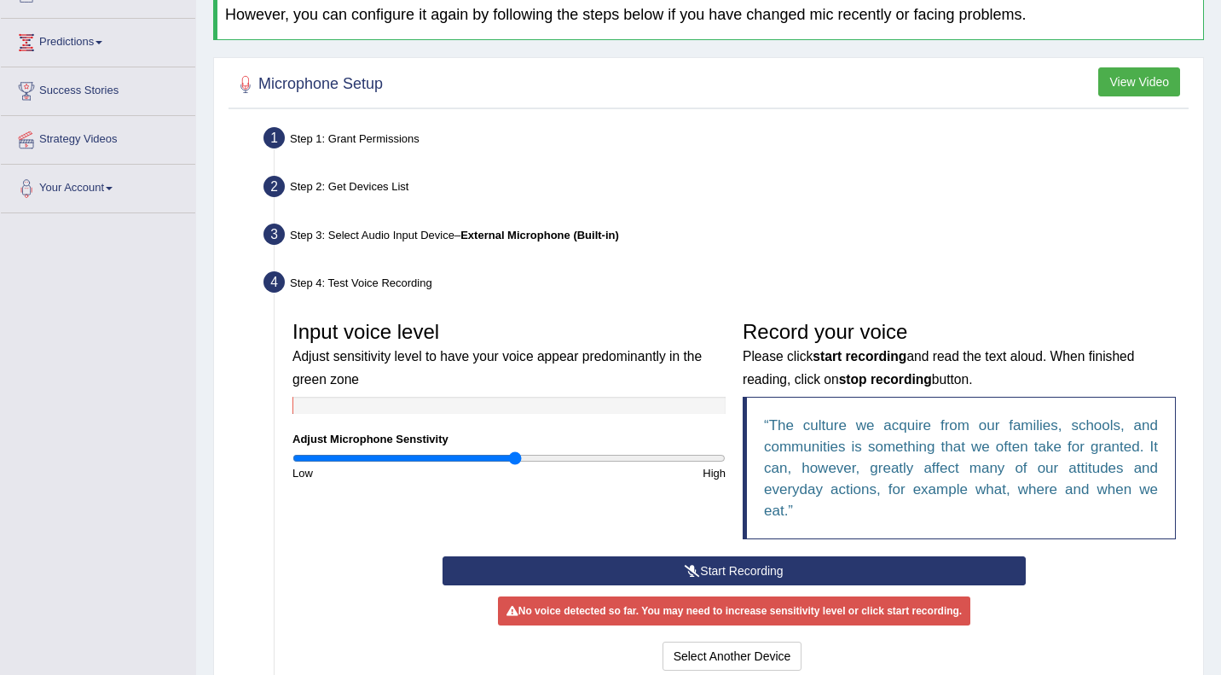
click at [703, 571] on button "Start Recording" at bounding box center [734, 570] width 583 height 29
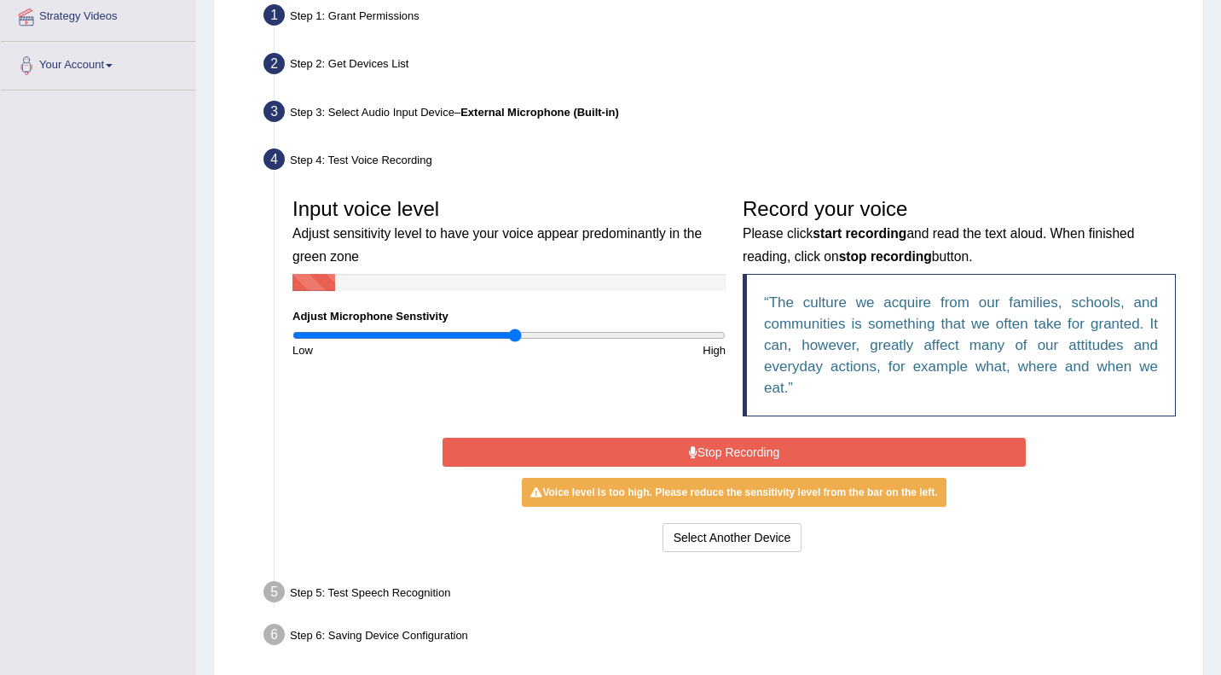
scroll to position [352, 0]
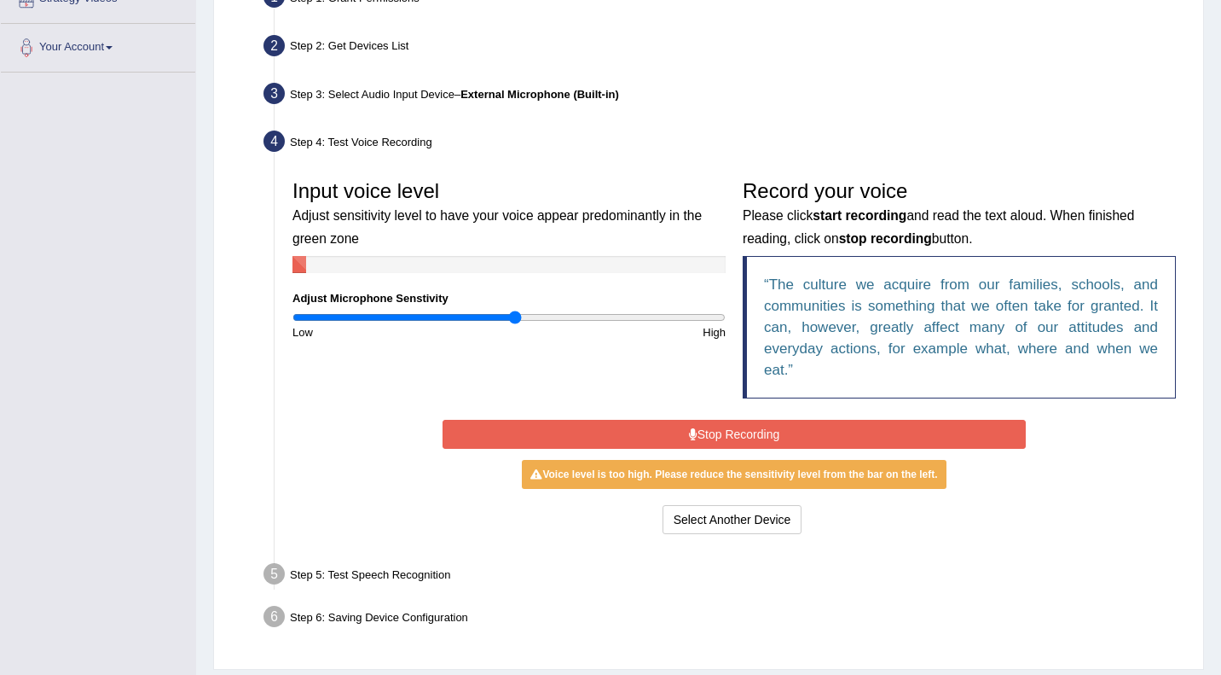
click at [731, 450] on div "Start Recording Stop Recording Note: Please listen to the recording till the en…" at bounding box center [734, 476] width 600 height 123
click at [739, 428] on button "Stop Recording" at bounding box center [734, 434] width 583 height 29
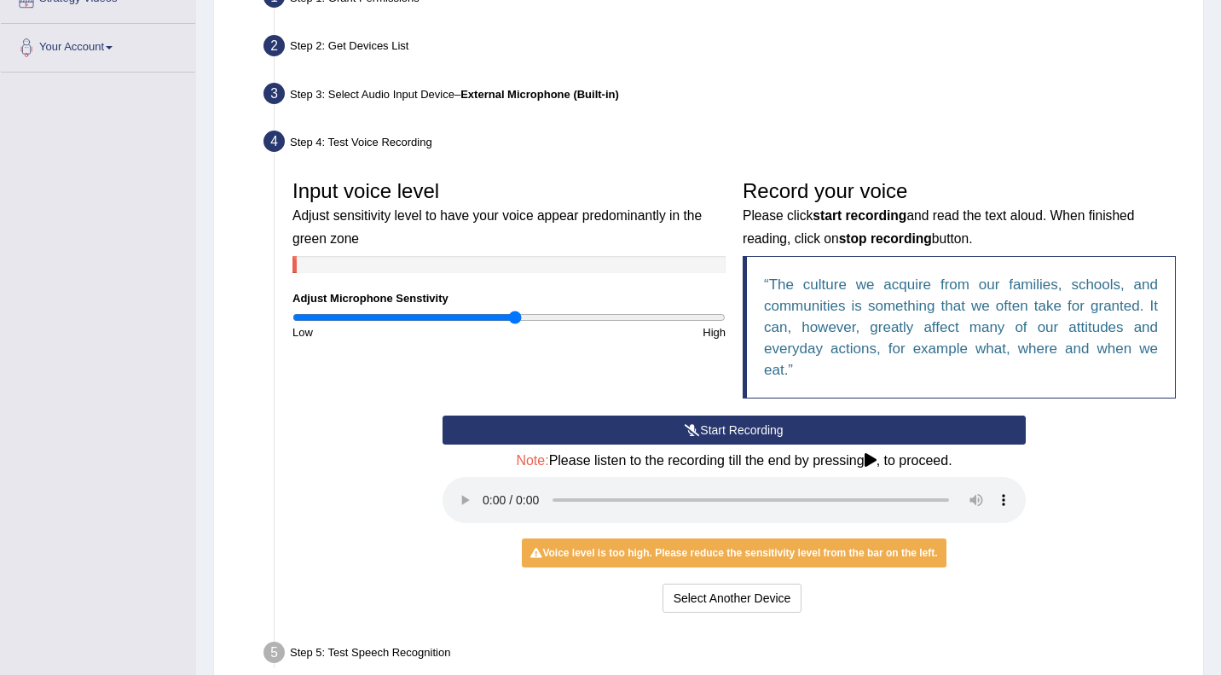
click at [716, 426] on button "Start Recording" at bounding box center [734, 429] width 583 height 29
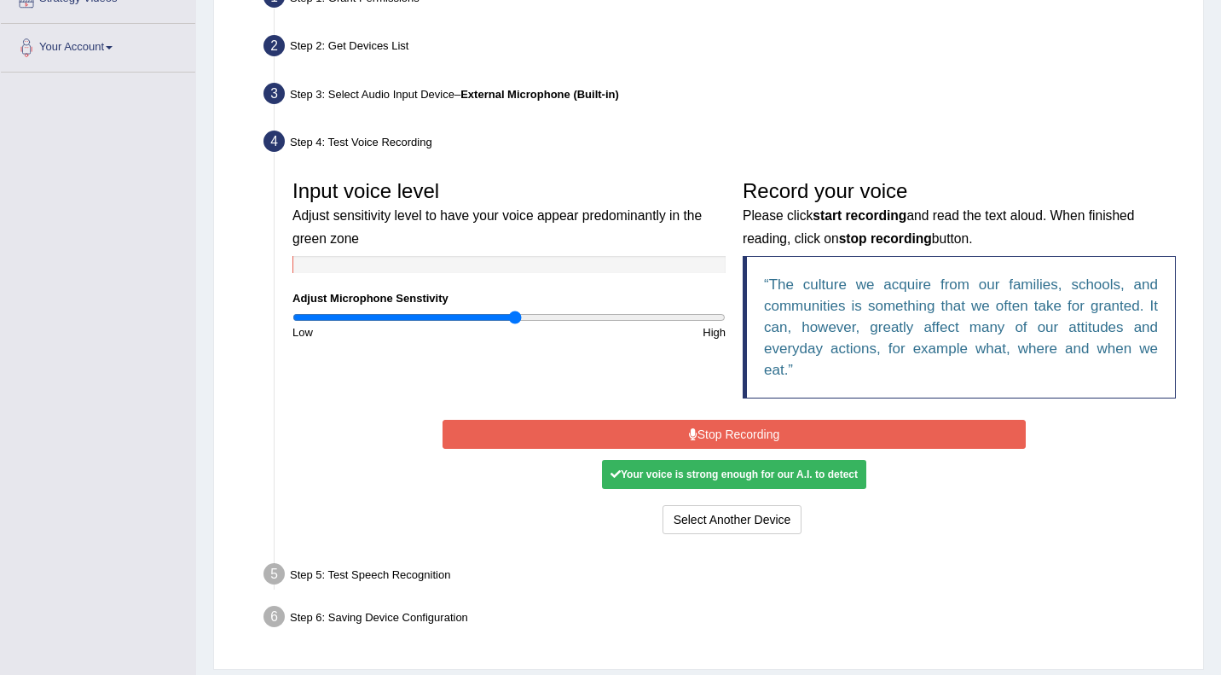
click at [716, 426] on button "Stop Recording" at bounding box center [734, 434] width 583 height 29
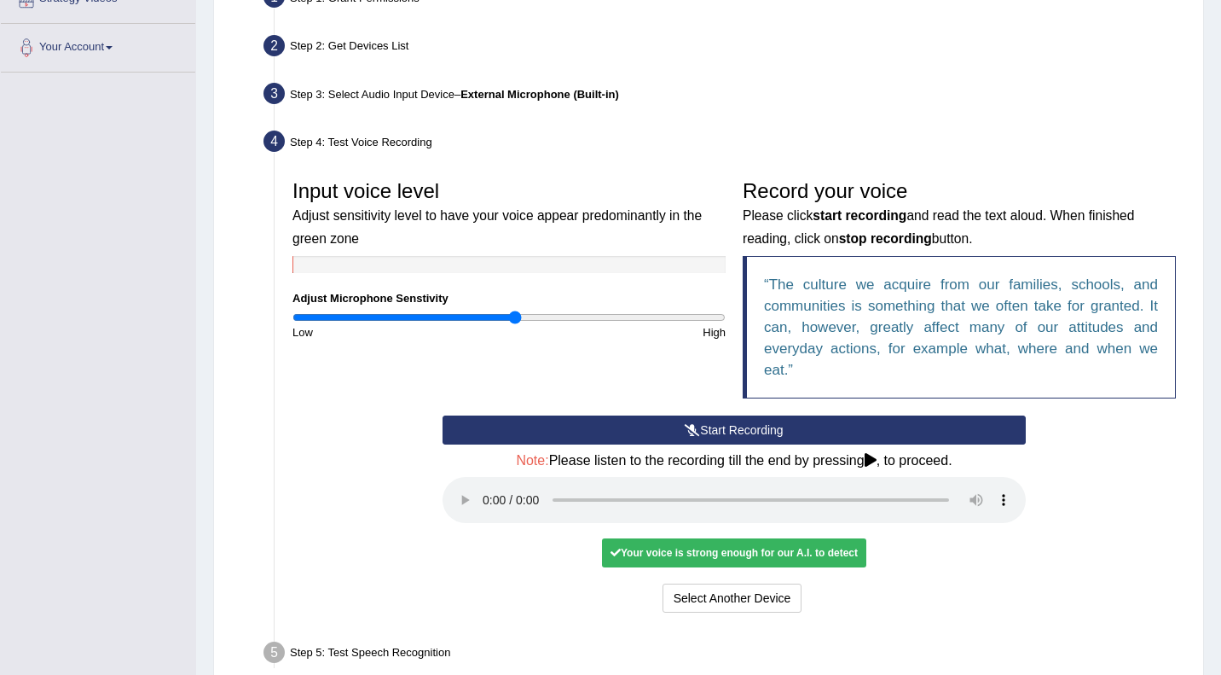
click at [710, 556] on div "Your voice is strong enough for our A.I. to detect" at bounding box center [734, 552] width 264 height 29
click at [714, 600] on button "Select Another Device" at bounding box center [733, 597] width 140 height 29
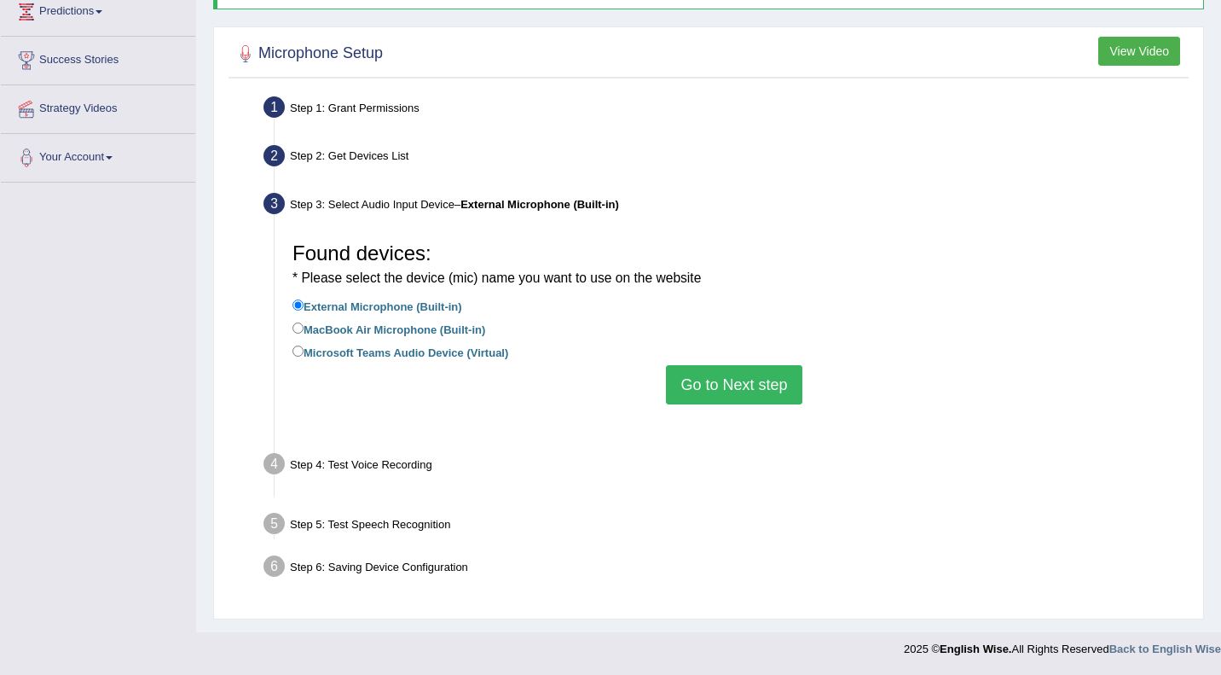
scroll to position [221, 0]
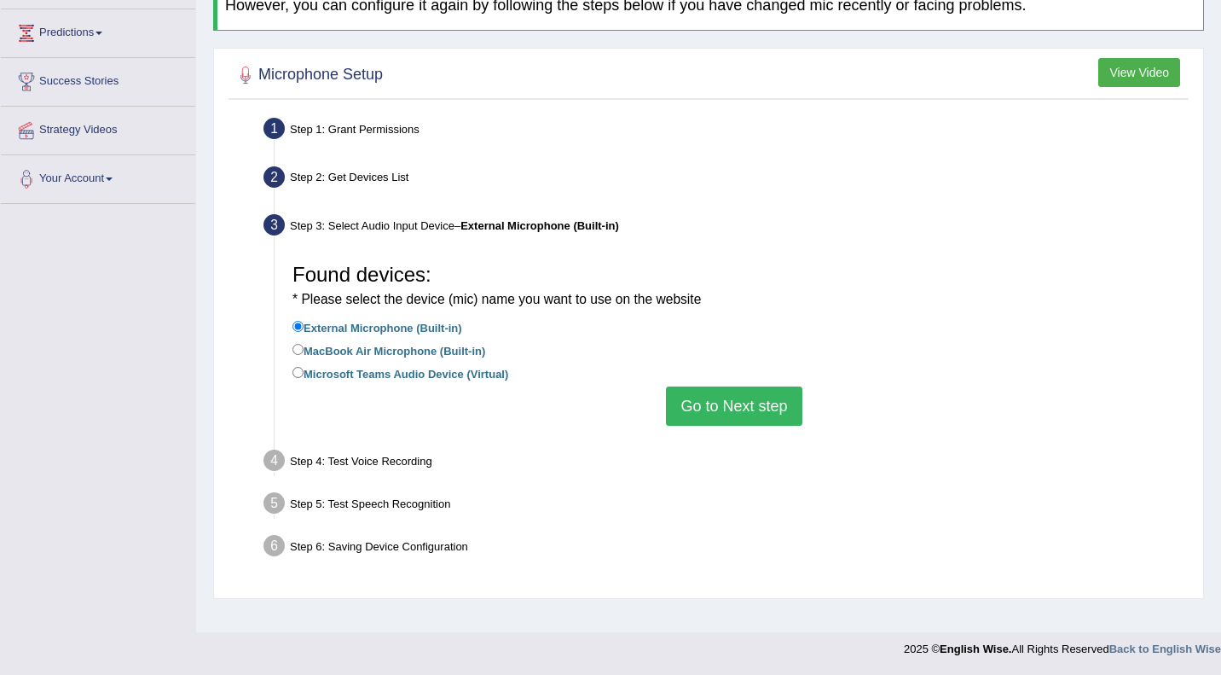
click at [418, 372] on label "Microsoft Teams Audio Device (Virtual)" at bounding box center [401, 372] width 216 height 19
click at [304, 372] on input "Microsoft Teams Audio Device (Virtual)" at bounding box center [298, 372] width 11 height 11
radio input "true"
click at [683, 391] on button "Go to Next step" at bounding box center [734, 405] width 136 height 39
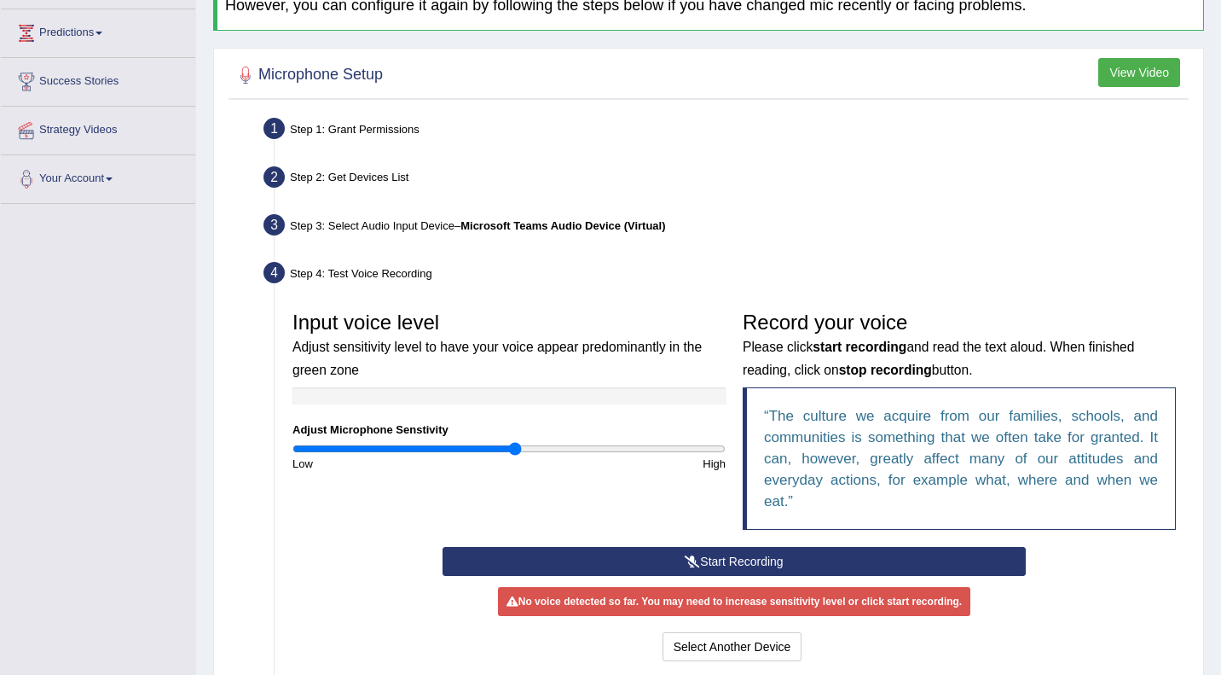
click at [703, 554] on button "Start Recording" at bounding box center [734, 561] width 583 height 29
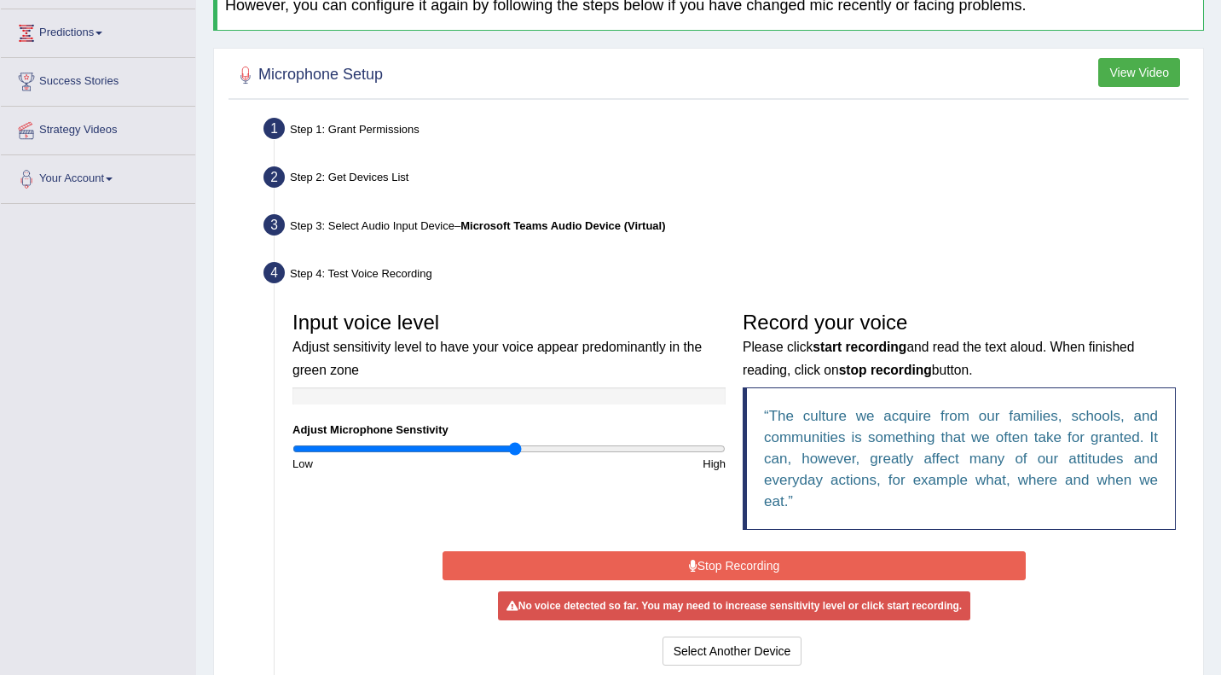
click at [728, 566] on button "Stop Recording" at bounding box center [734, 565] width 583 height 29
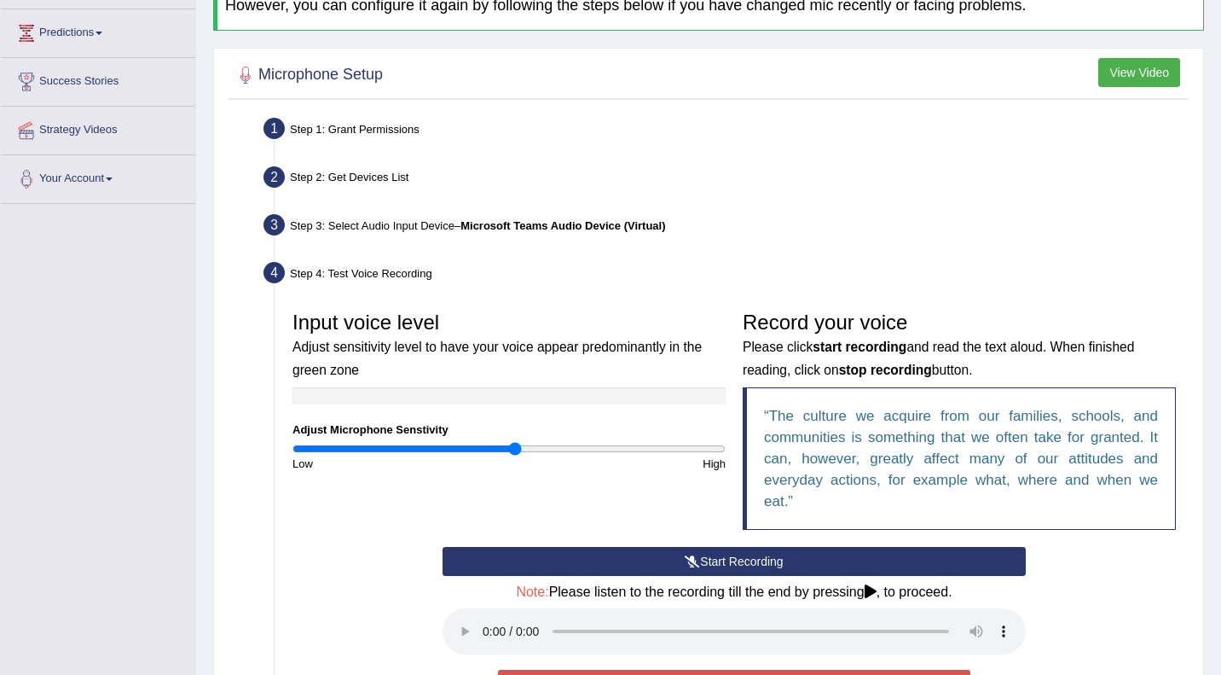
click at [728, 566] on button "Start Recording" at bounding box center [734, 561] width 583 height 29
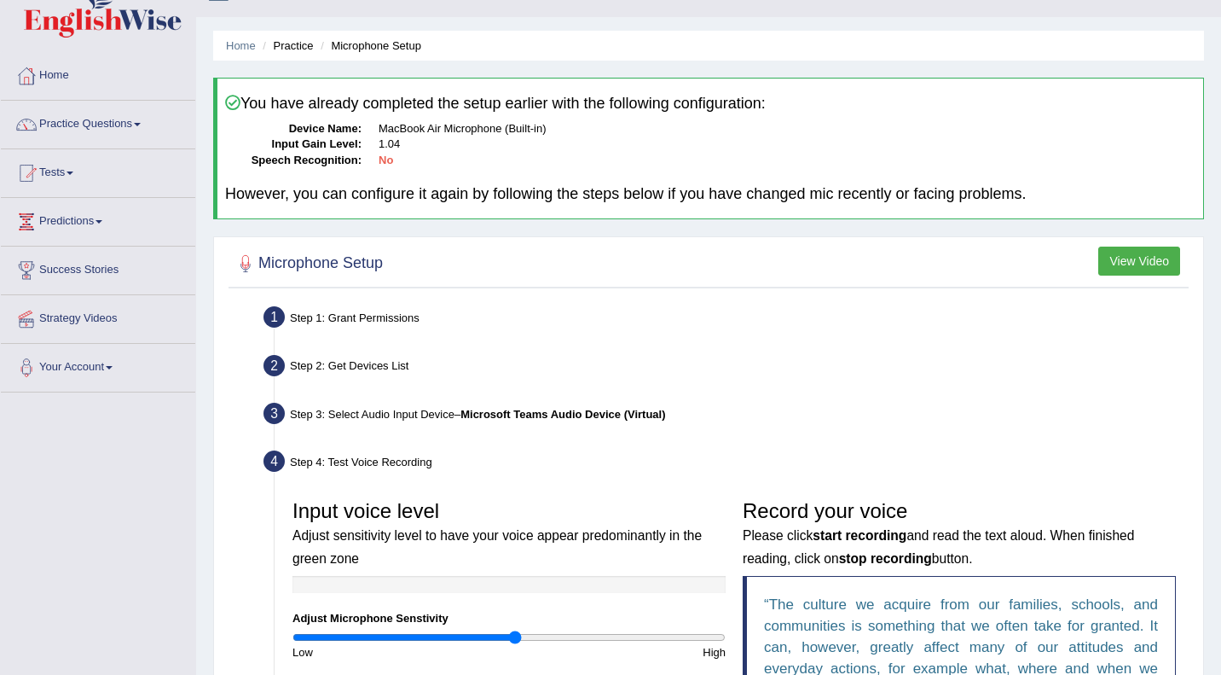
scroll to position [0, 0]
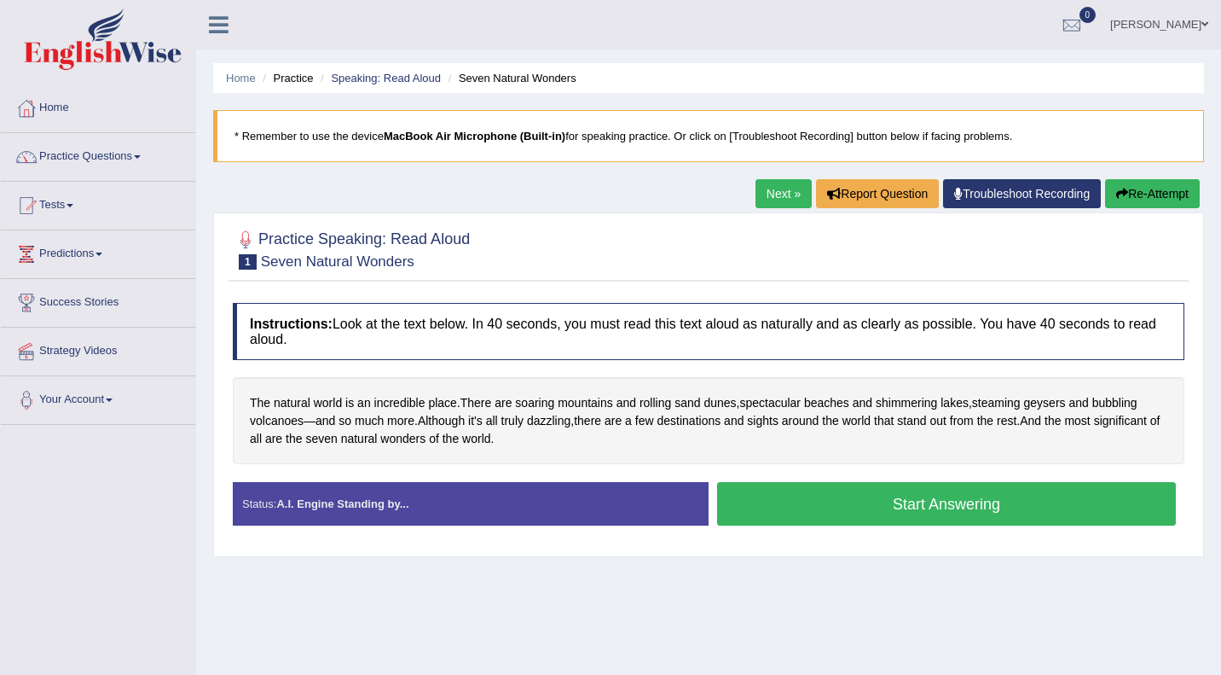
click at [907, 516] on button "Start Answering" at bounding box center [946, 503] width 459 height 43
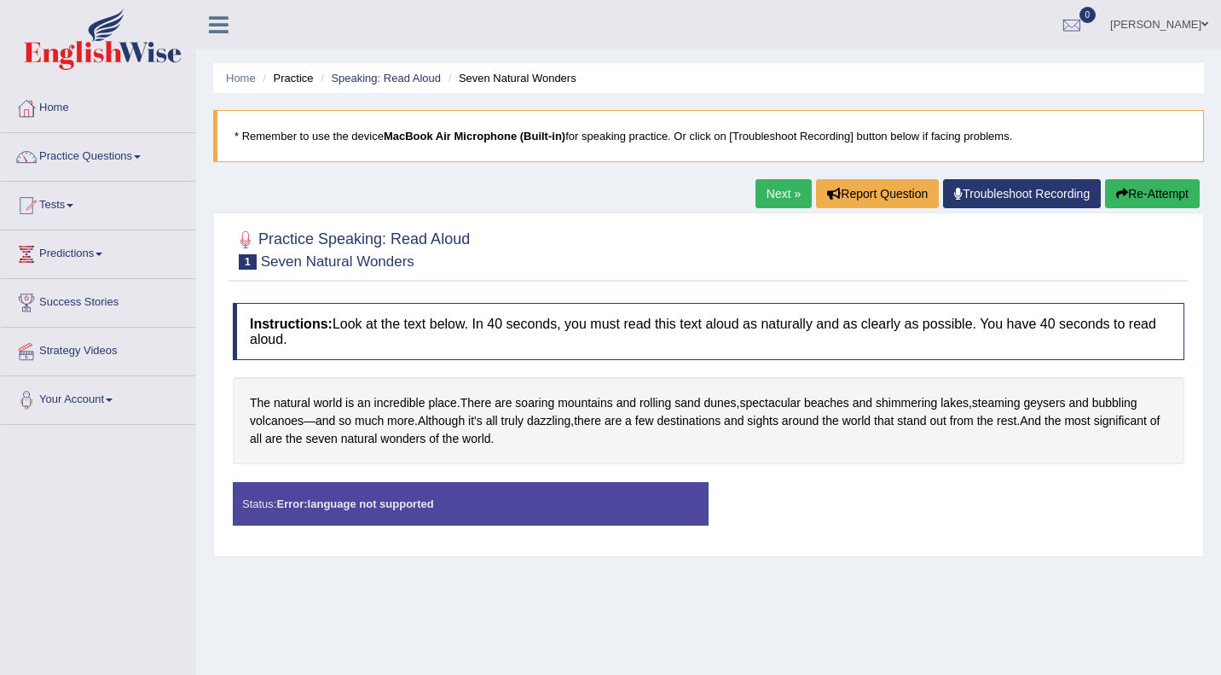
click at [976, 179] on link "Troubleshoot Recording" at bounding box center [1022, 193] width 158 height 29
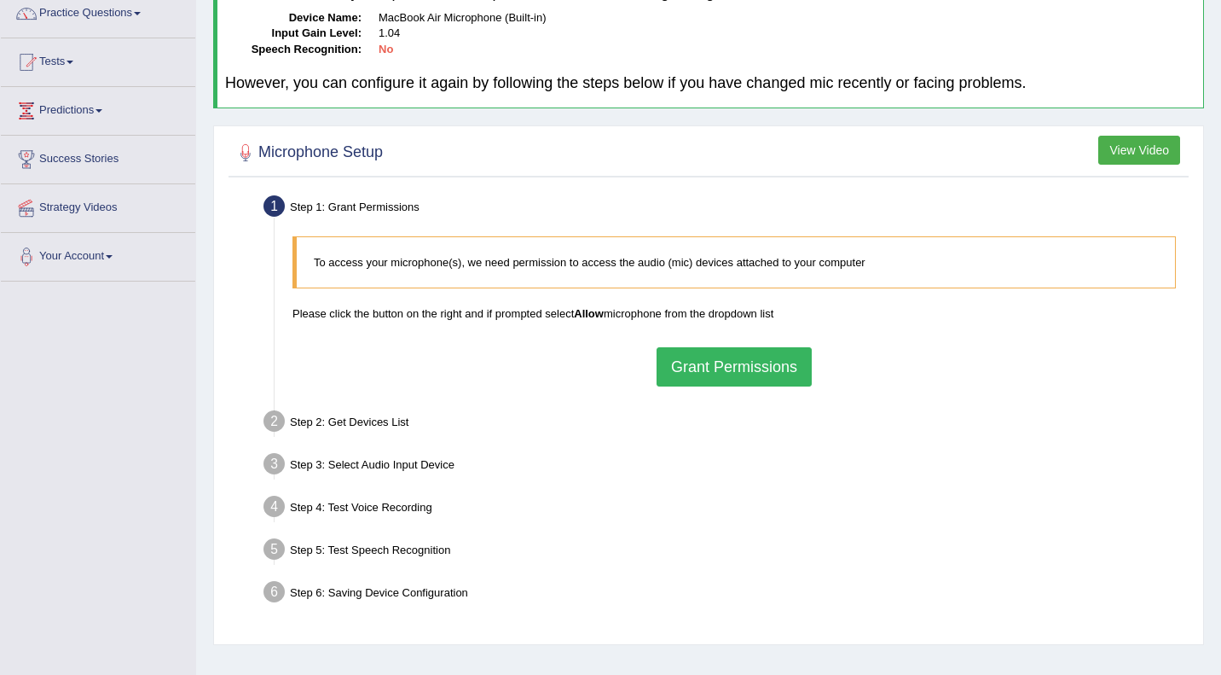
scroll to position [146, 0]
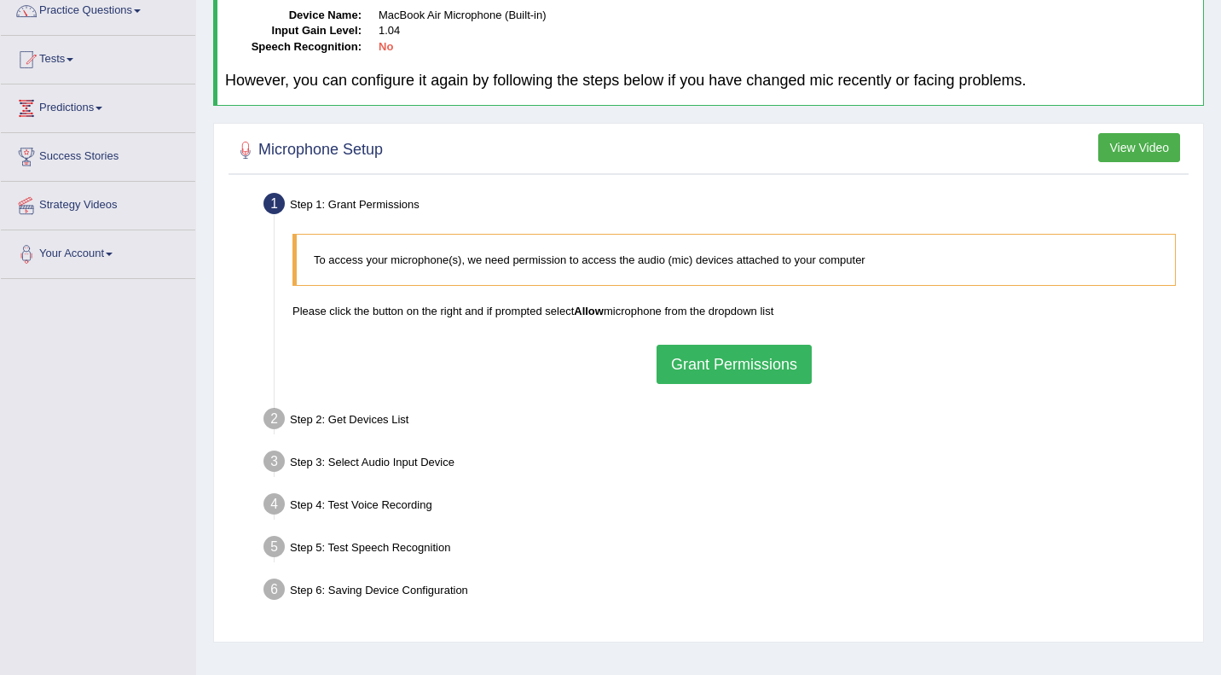
click at [762, 368] on button "Grant Permissions" at bounding box center [734, 364] width 155 height 39
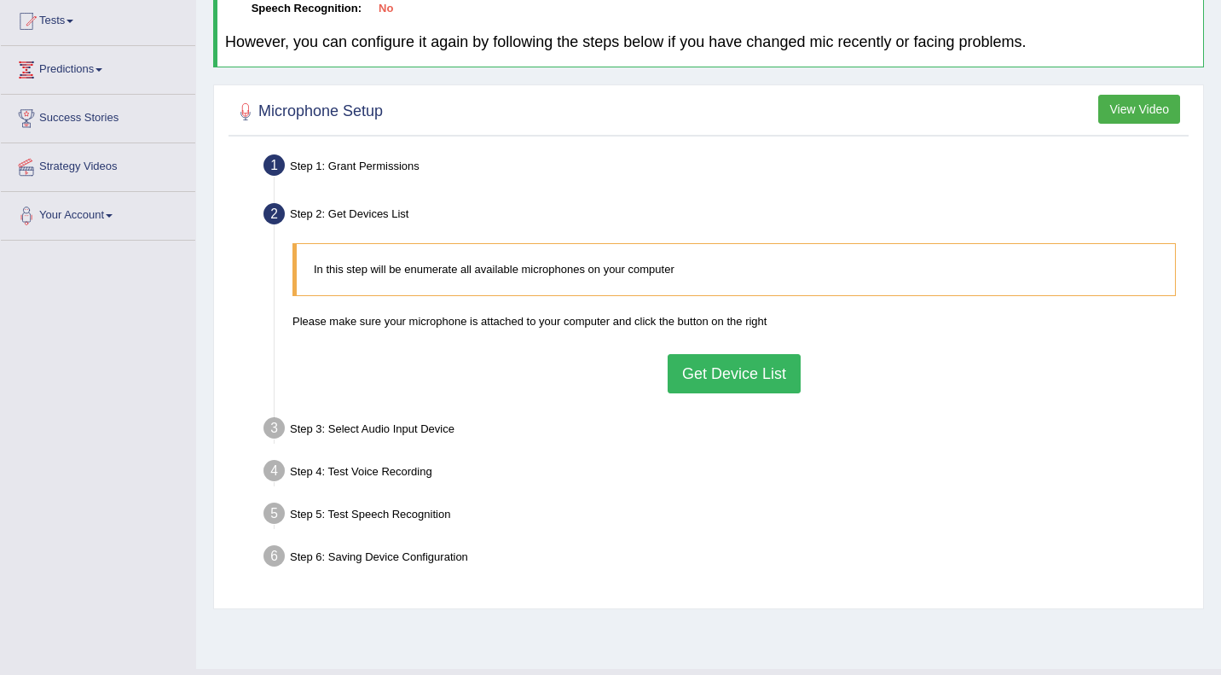
scroll to position [186, 0]
click at [724, 387] on button "Get Device List" at bounding box center [734, 371] width 133 height 39
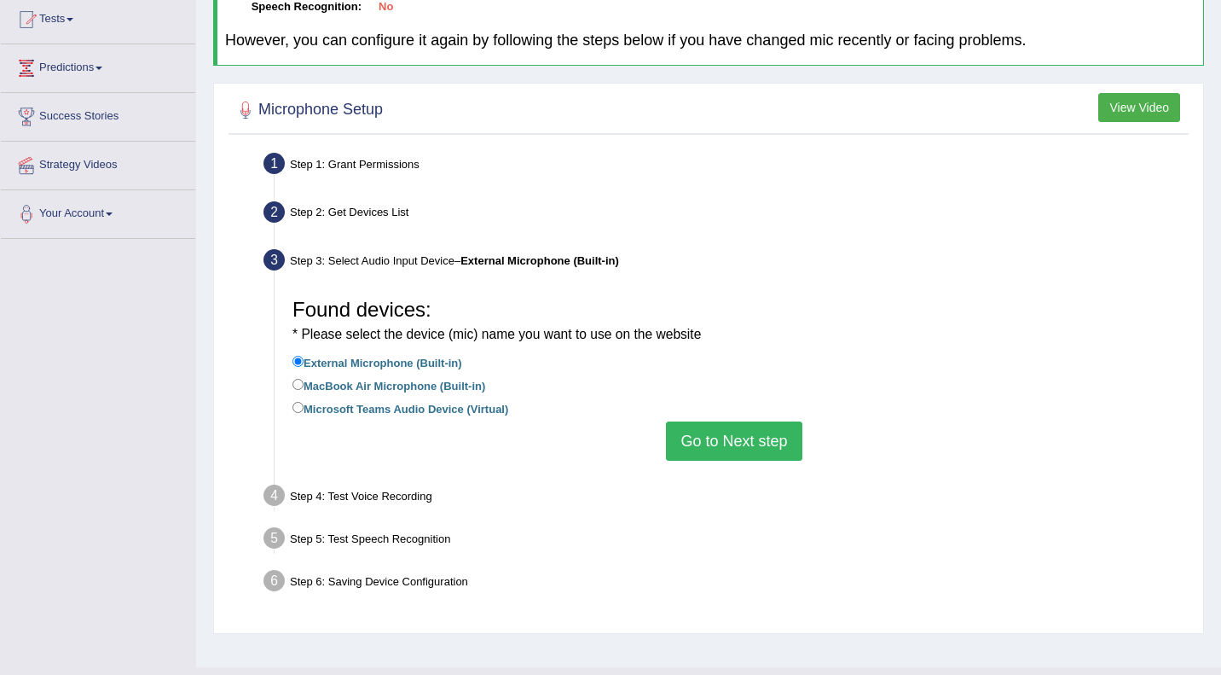
click at [422, 382] on label "MacBook Air Microphone (Built-in)" at bounding box center [389, 384] width 193 height 19
click at [304, 382] on input "MacBook Air Microphone (Built-in)" at bounding box center [298, 384] width 11 height 11
radio input "true"
click at [703, 439] on button "Go to Next step" at bounding box center [734, 440] width 136 height 39
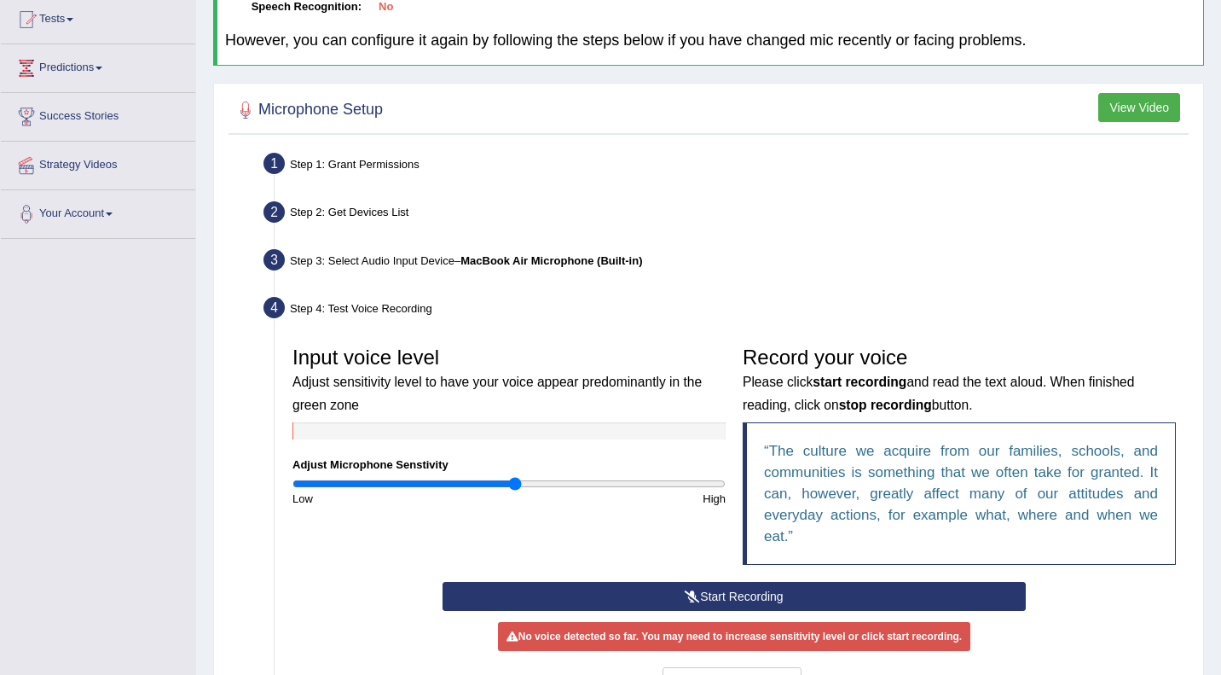
click at [710, 594] on button "Start Recording" at bounding box center [734, 596] width 583 height 29
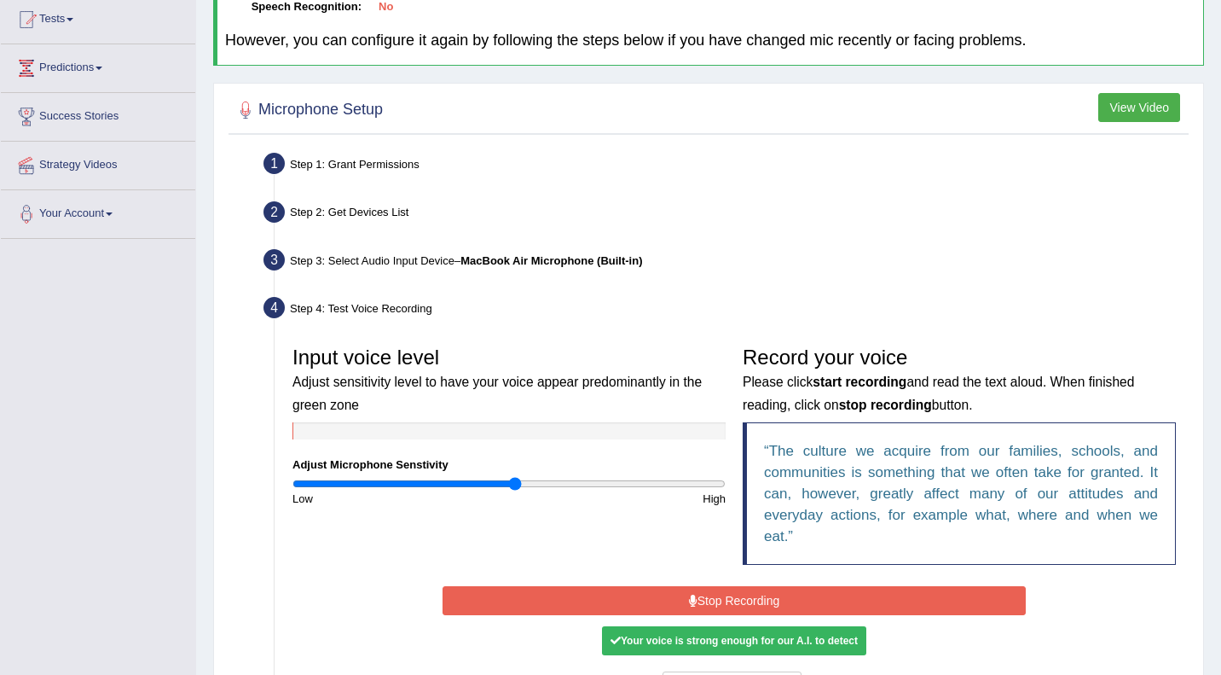
click at [710, 594] on button "Stop Recording" at bounding box center [734, 600] width 583 height 29
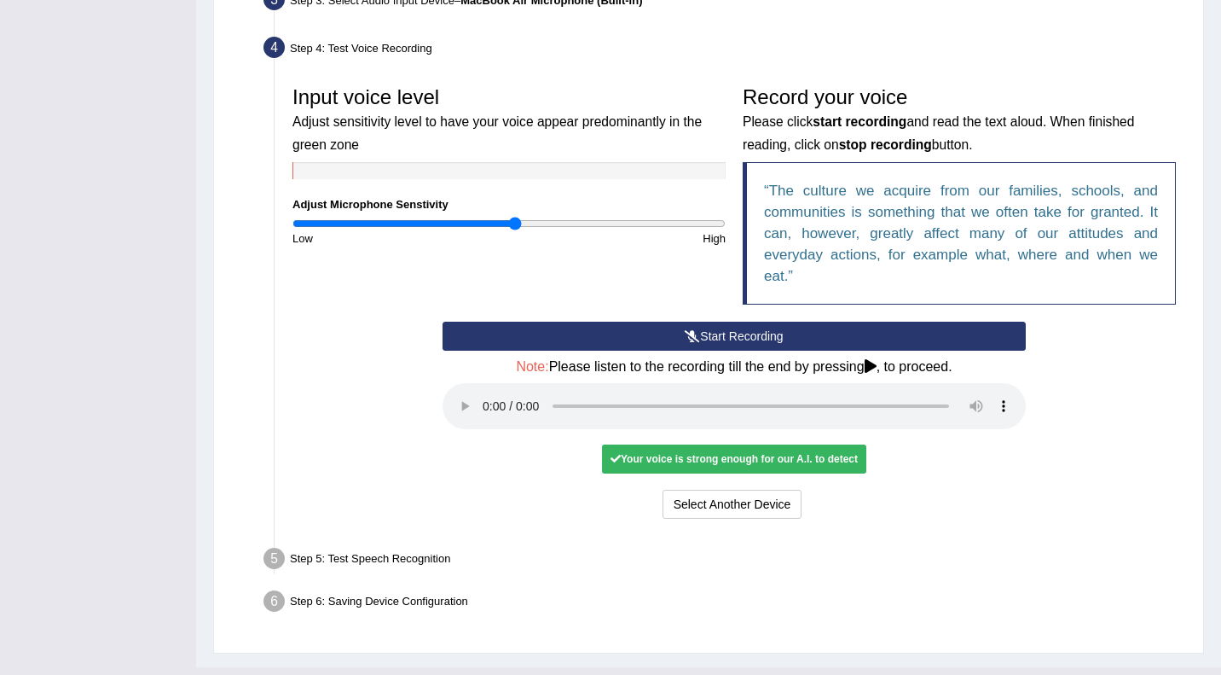
scroll to position [479, 0]
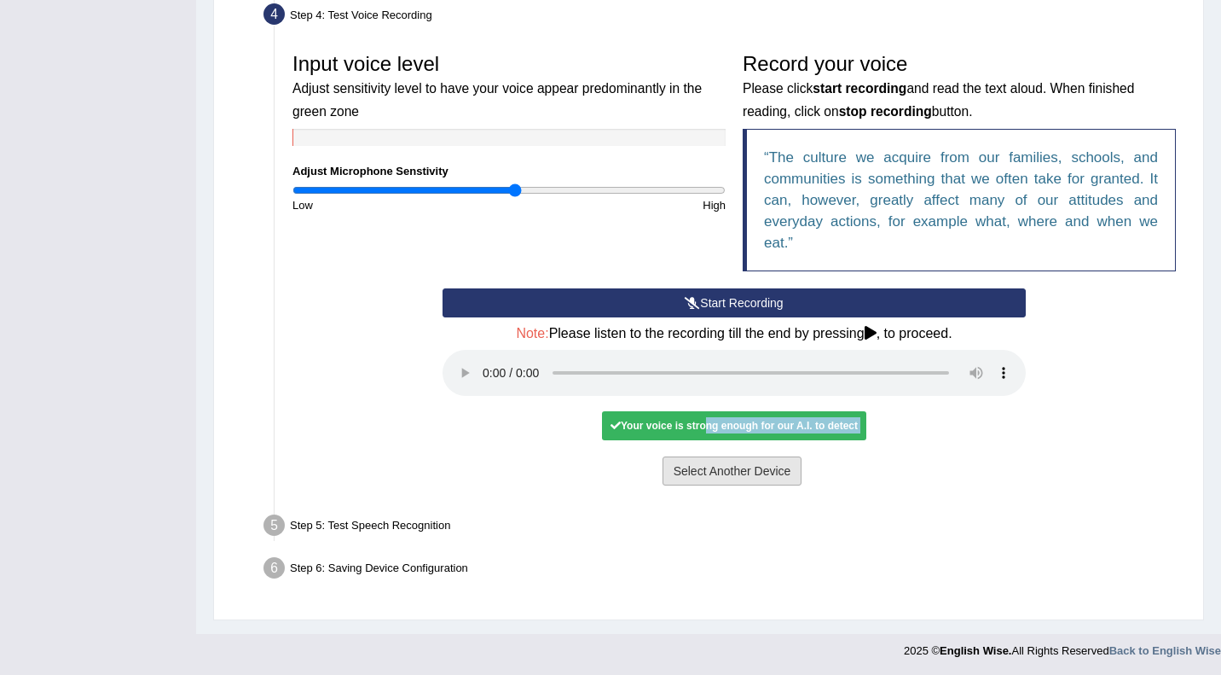
drag, startPoint x: 701, startPoint y: 432, endPoint x: 705, endPoint y: 480, distance: 48.8
click at [705, 480] on div "Start Recording Stop Recording Note: Please listen to the recording till the en…" at bounding box center [734, 388] width 600 height 201
click at [691, 472] on button "Select Another Device" at bounding box center [733, 470] width 140 height 29
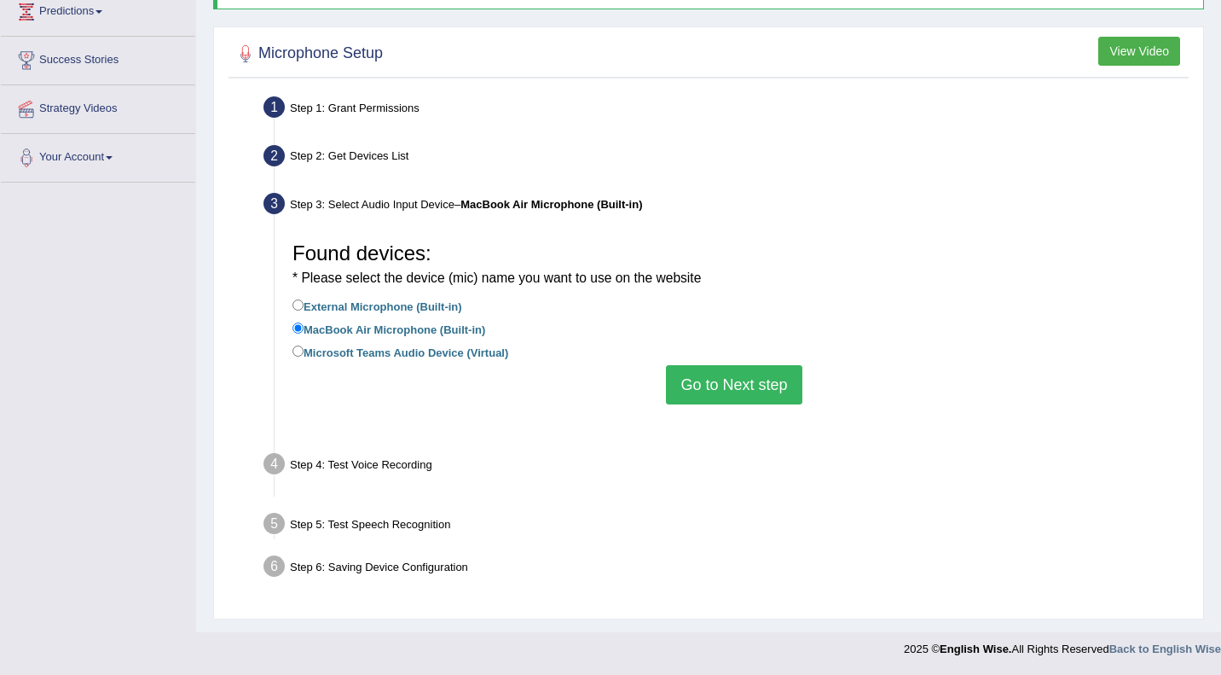
scroll to position [221, 0]
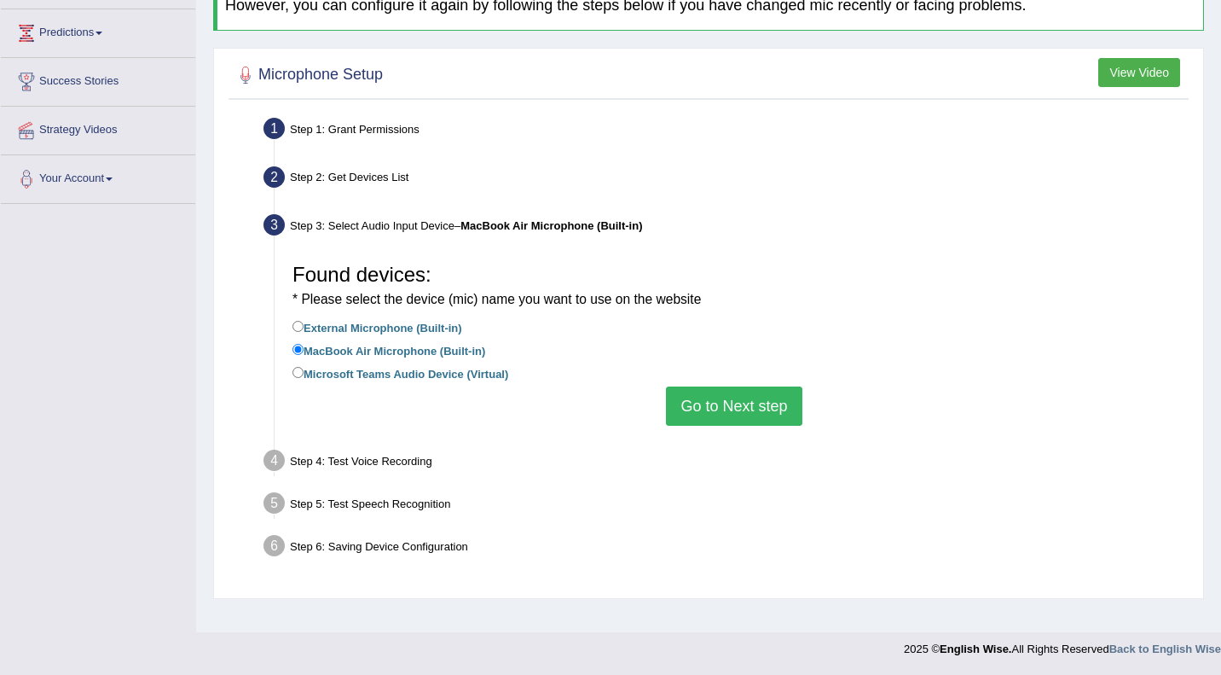
click at [462, 376] on label "Microsoft Teams Audio Device (Virtual)" at bounding box center [401, 372] width 216 height 19
click at [304, 376] on input "Microsoft Teams Audio Device (Virtual)" at bounding box center [298, 372] width 11 height 11
radio input "true"
click at [696, 401] on button "Go to Next step" at bounding box center [734, 405] width 136 height 39
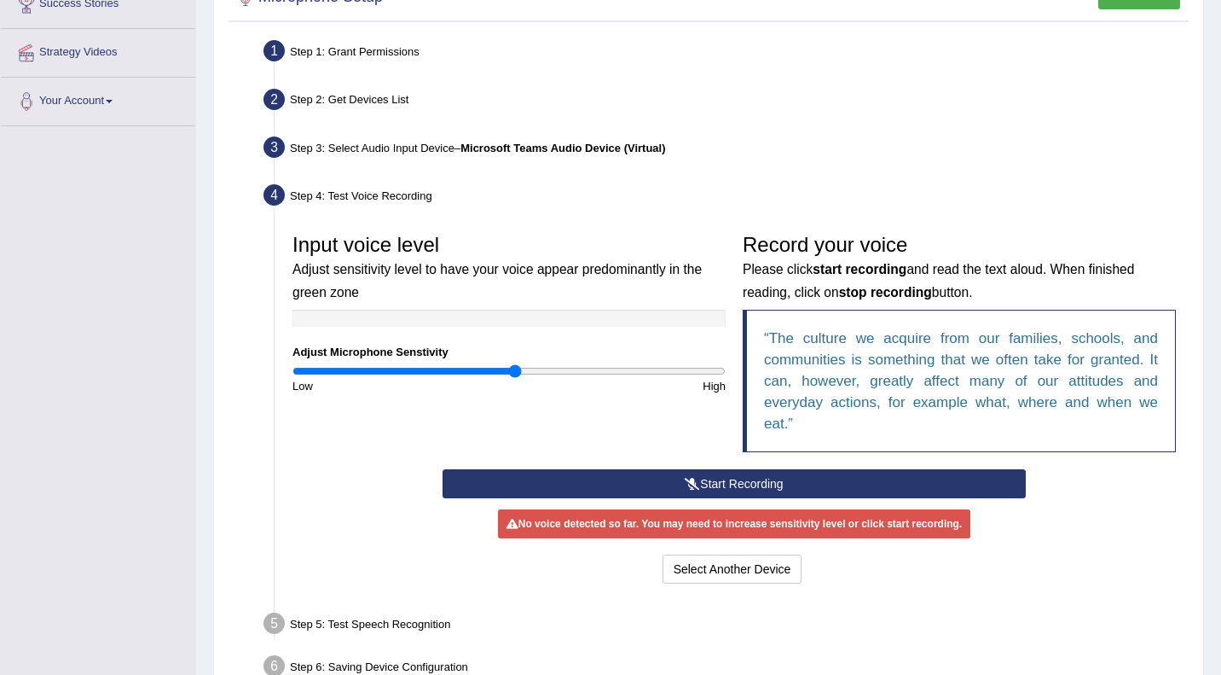
scroll to position [318, 0]
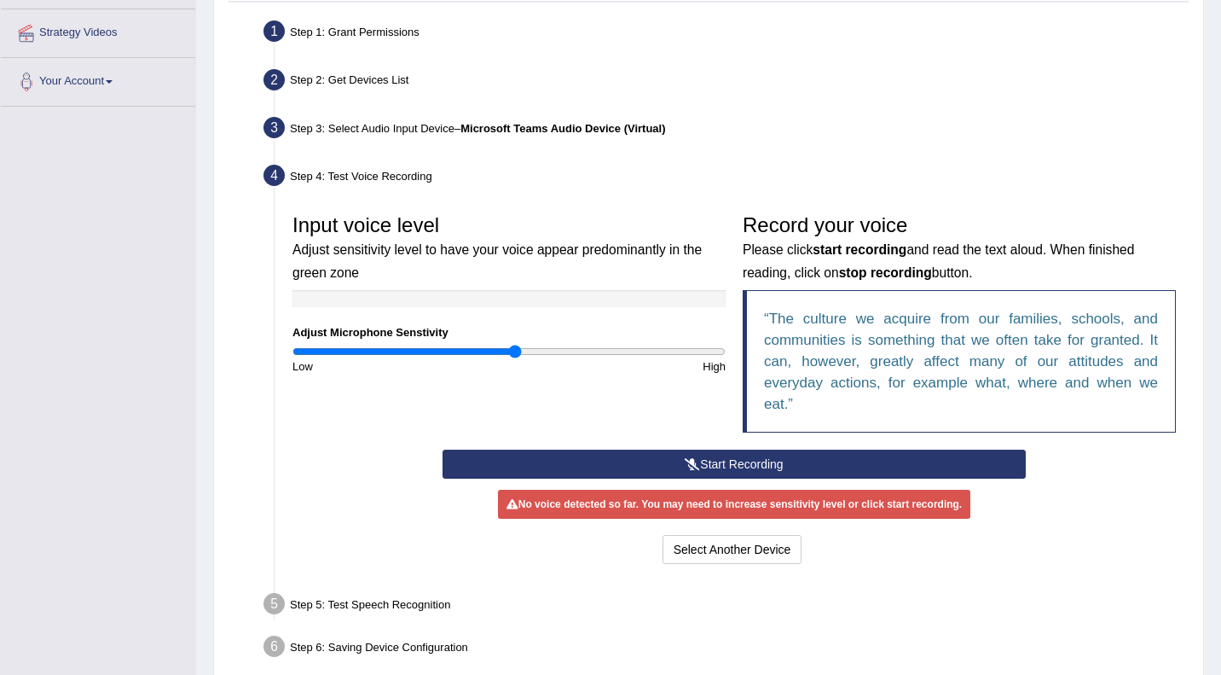
click at [705, 463] on button "Start Recording" at bounding box center [734, 463] width 583 height 29
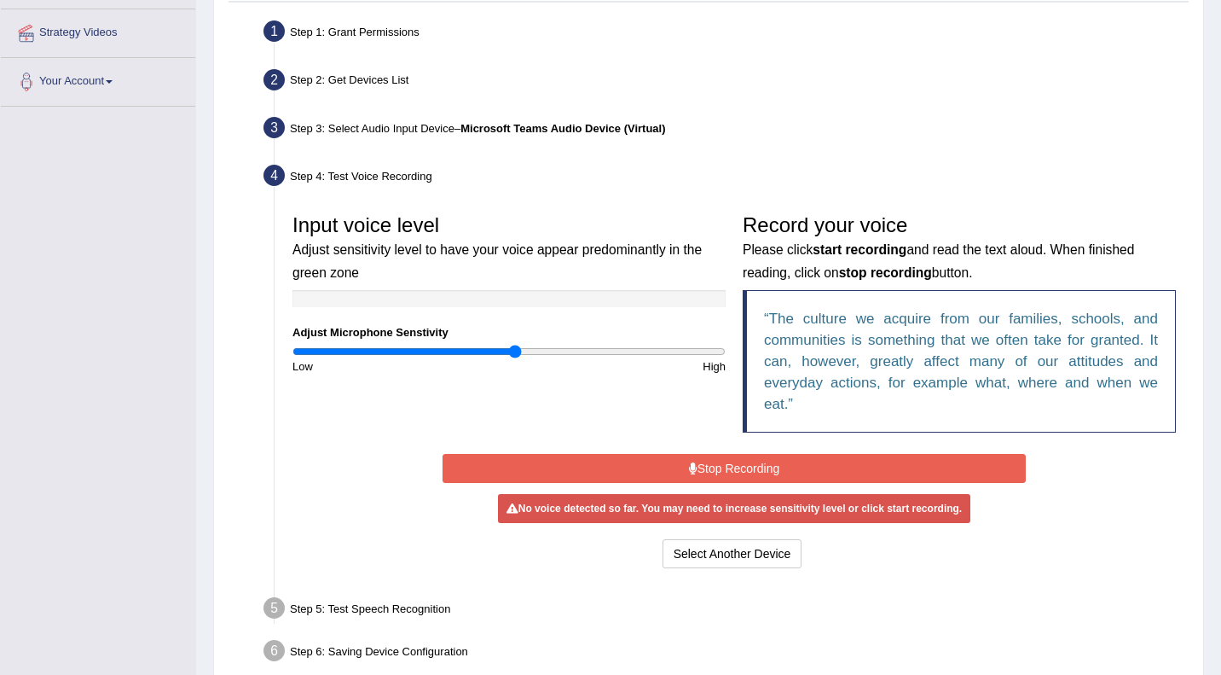
click at [705, 463] on button "Stop Recording" at bounding box center [734, 468] width 583 height 29
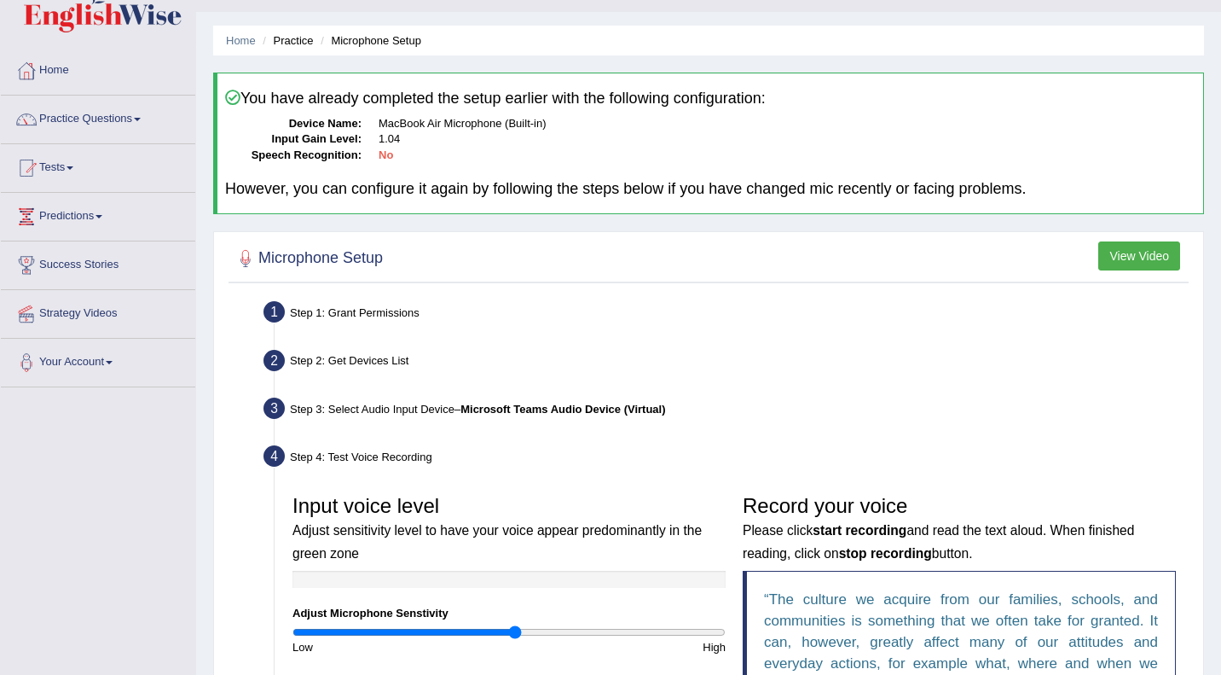
scroll to position [34, 0]
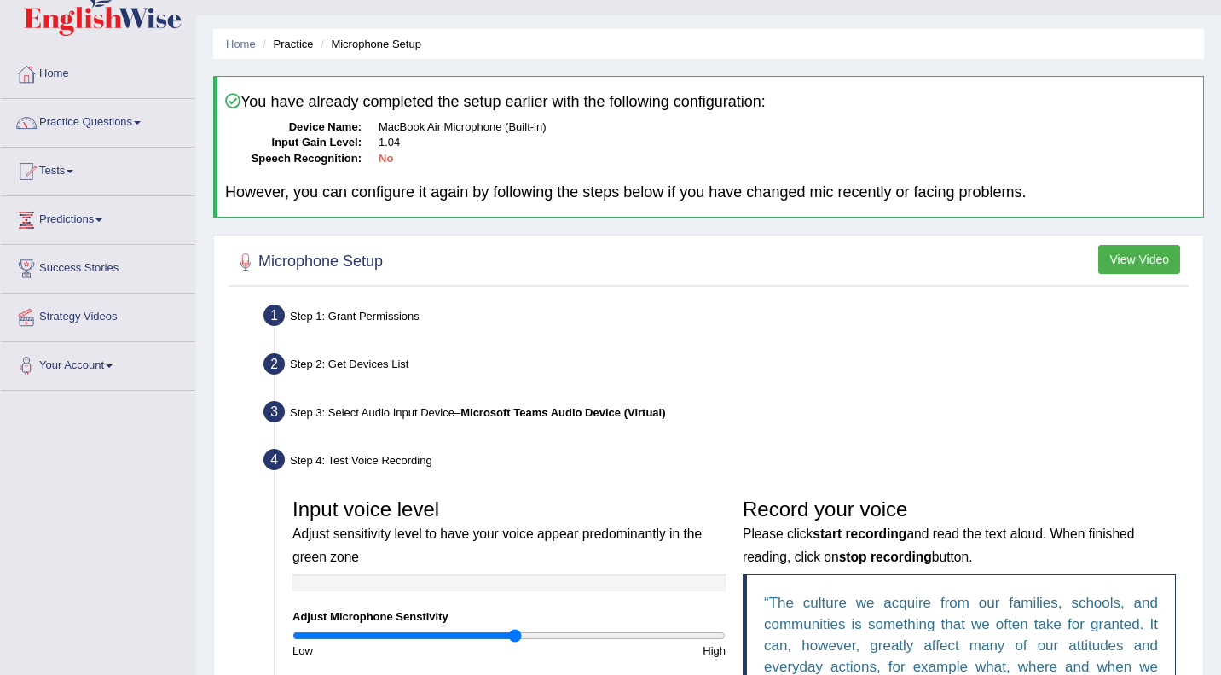
click at [1121, 258] on button "View Video" at bounding box center [1139, 259] width 82 height 29
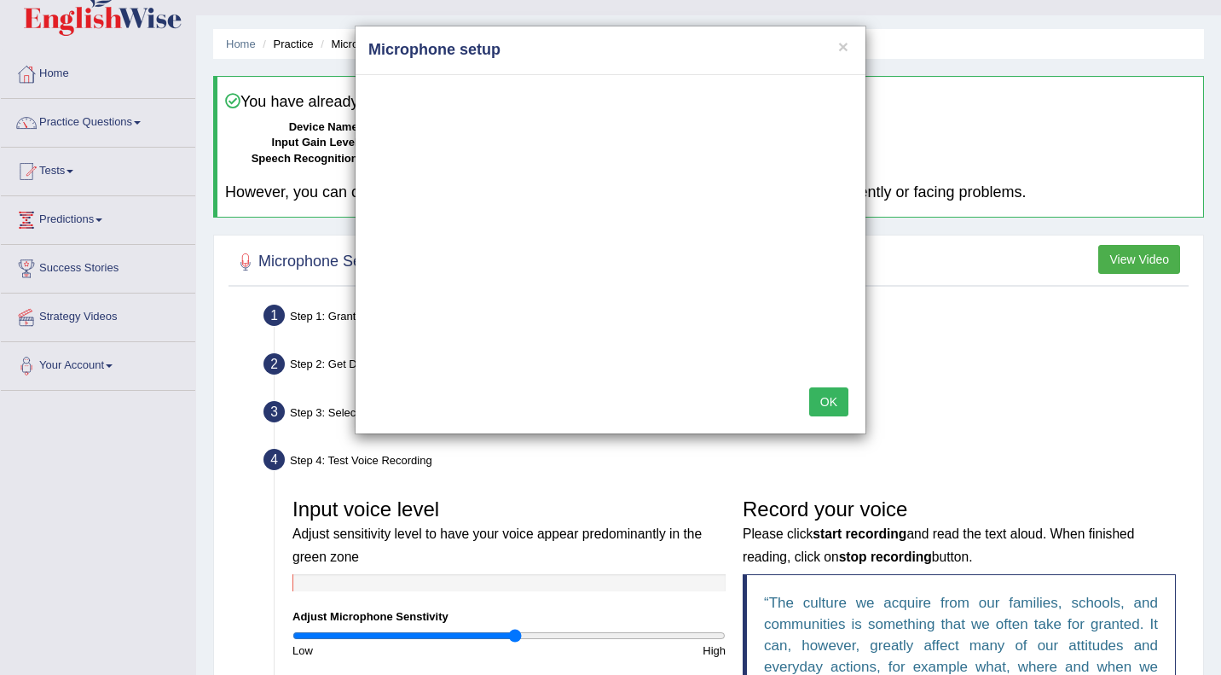
click at [817, 398] on button "OK" at bounding box center [828, 401] width 39 height 29
